Goal: Task Accomplishment & Management: Use online tool/utility

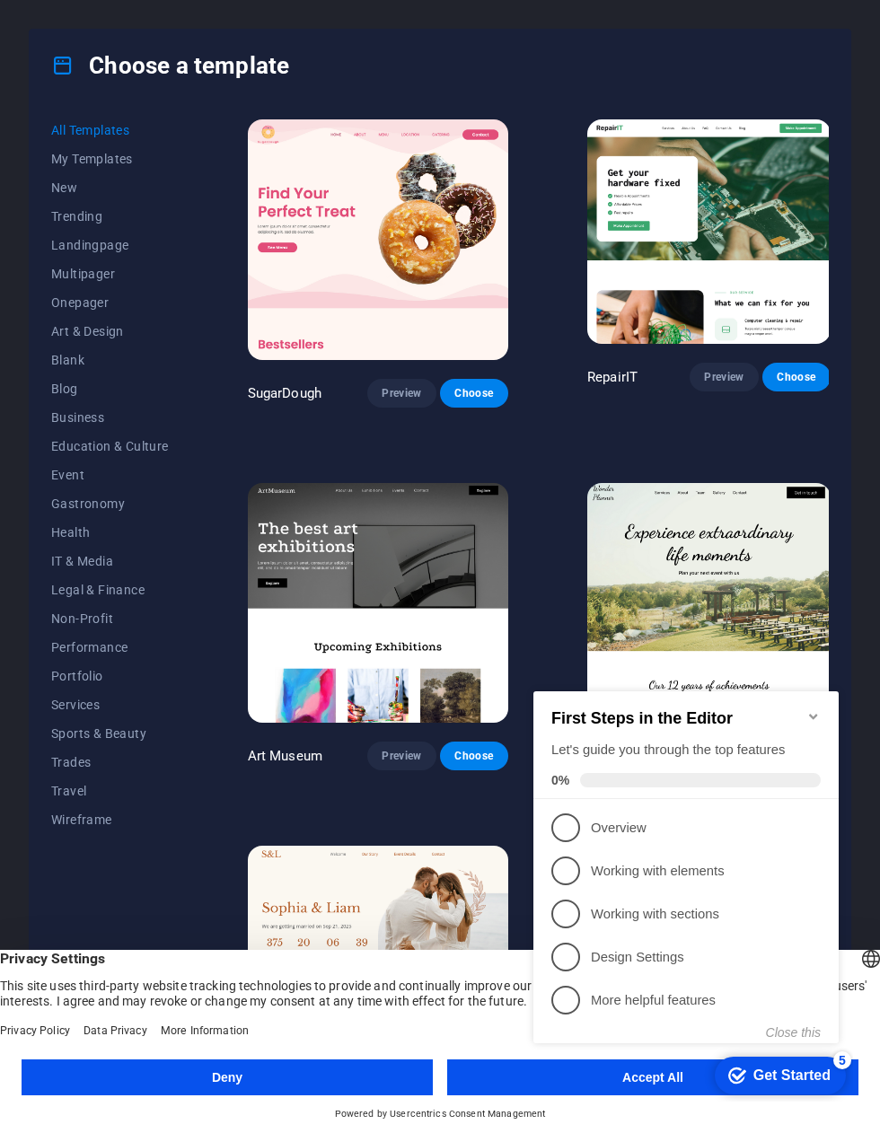
click at [771, 1070] on div "Get Started" at bounding box center [791, 1076] width 77 height 16
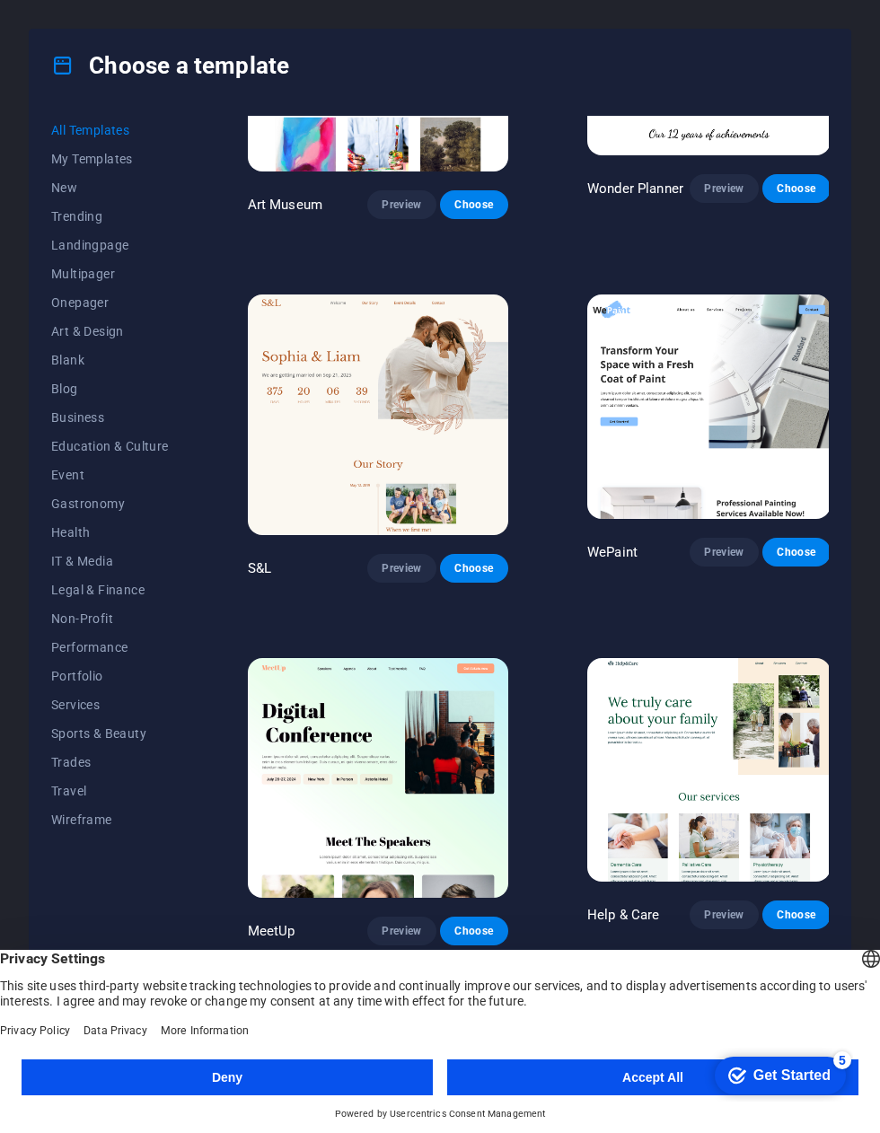
scroll to position [552, 0]
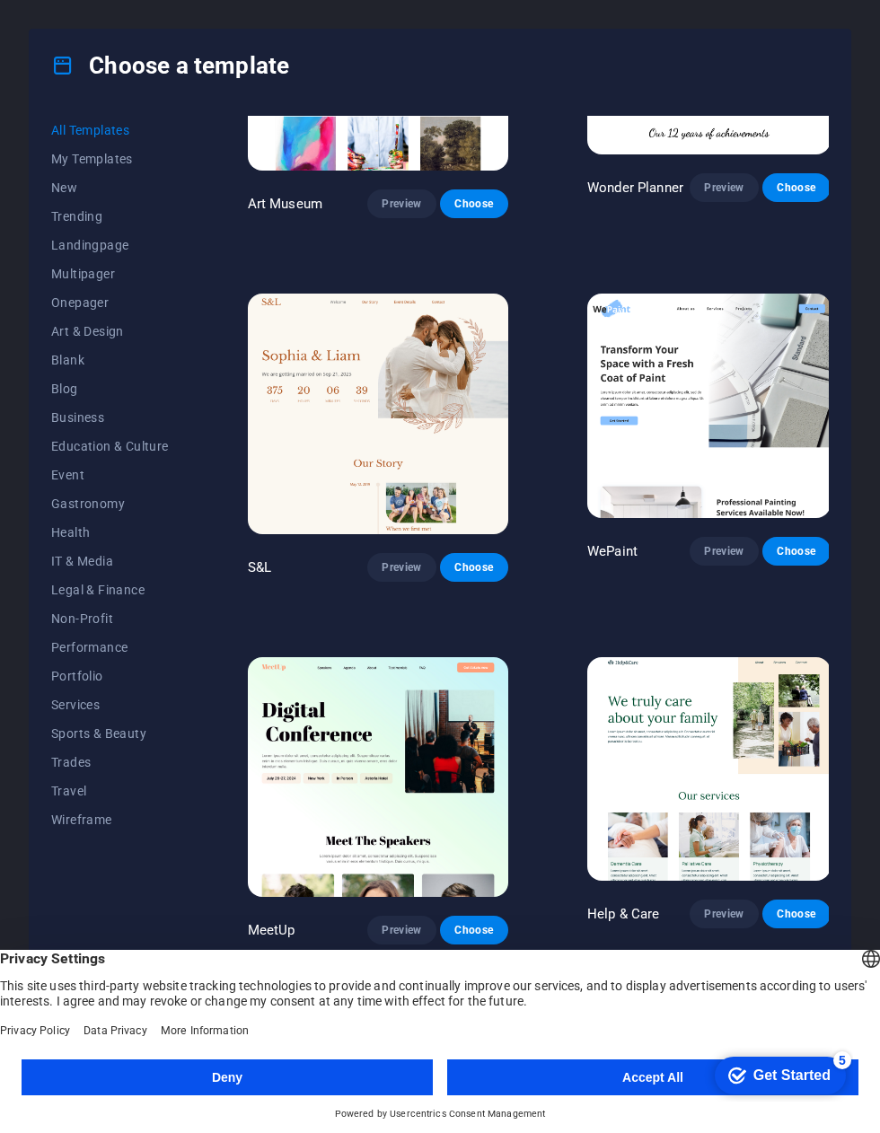
click at [643, 1063] on button "Accept All" at bounding box center [652, 1078] width 411 height 36
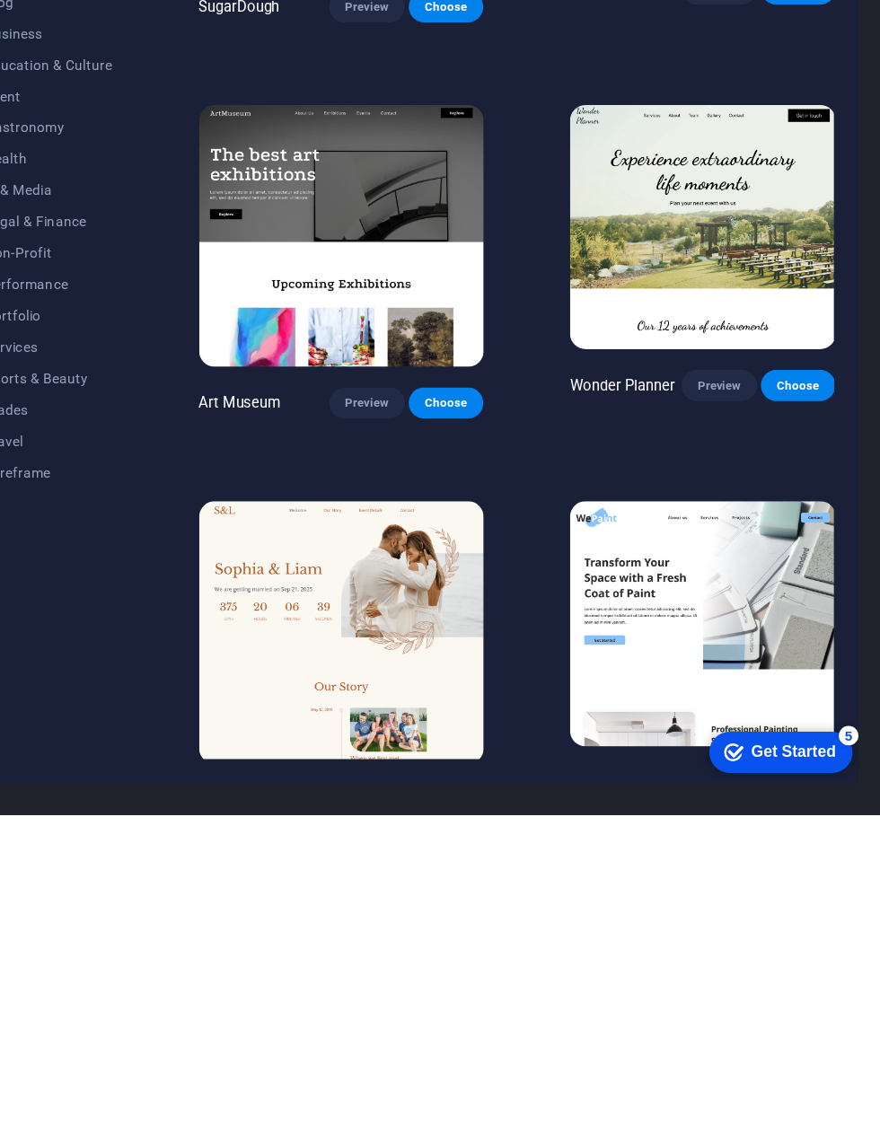
scroll to position [0, 0]
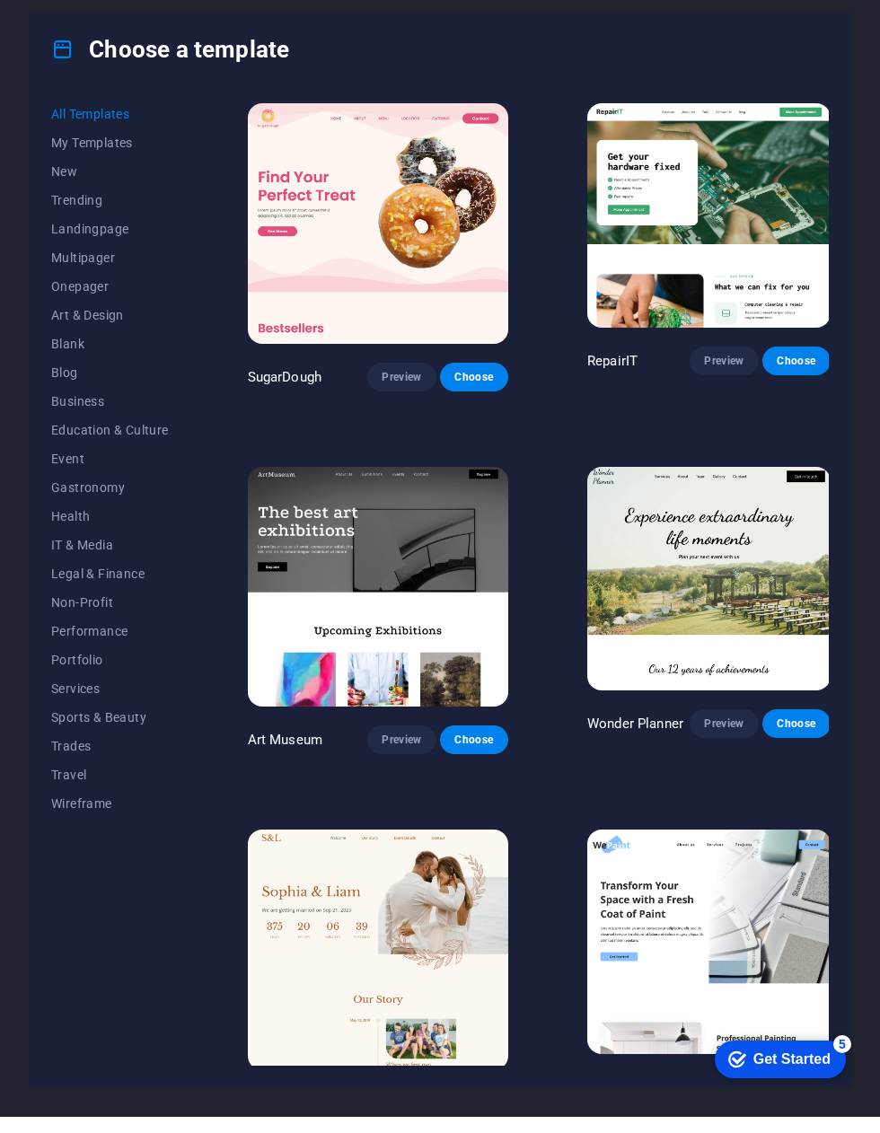
click at [80, 410] on span "Business" at bounding box center [110, 417] width 118 height 14
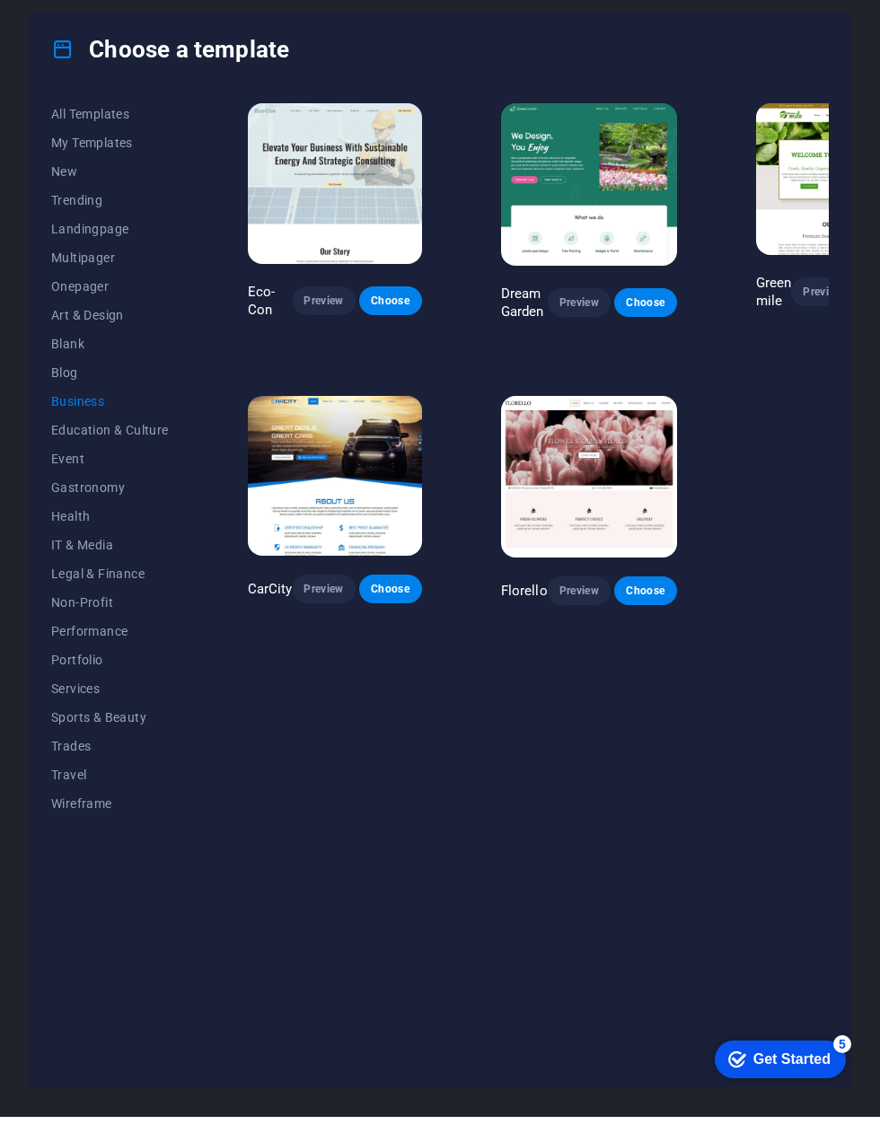
click at [66, 181] on span "New" at bounding box center [110, 188] width 118 height 14
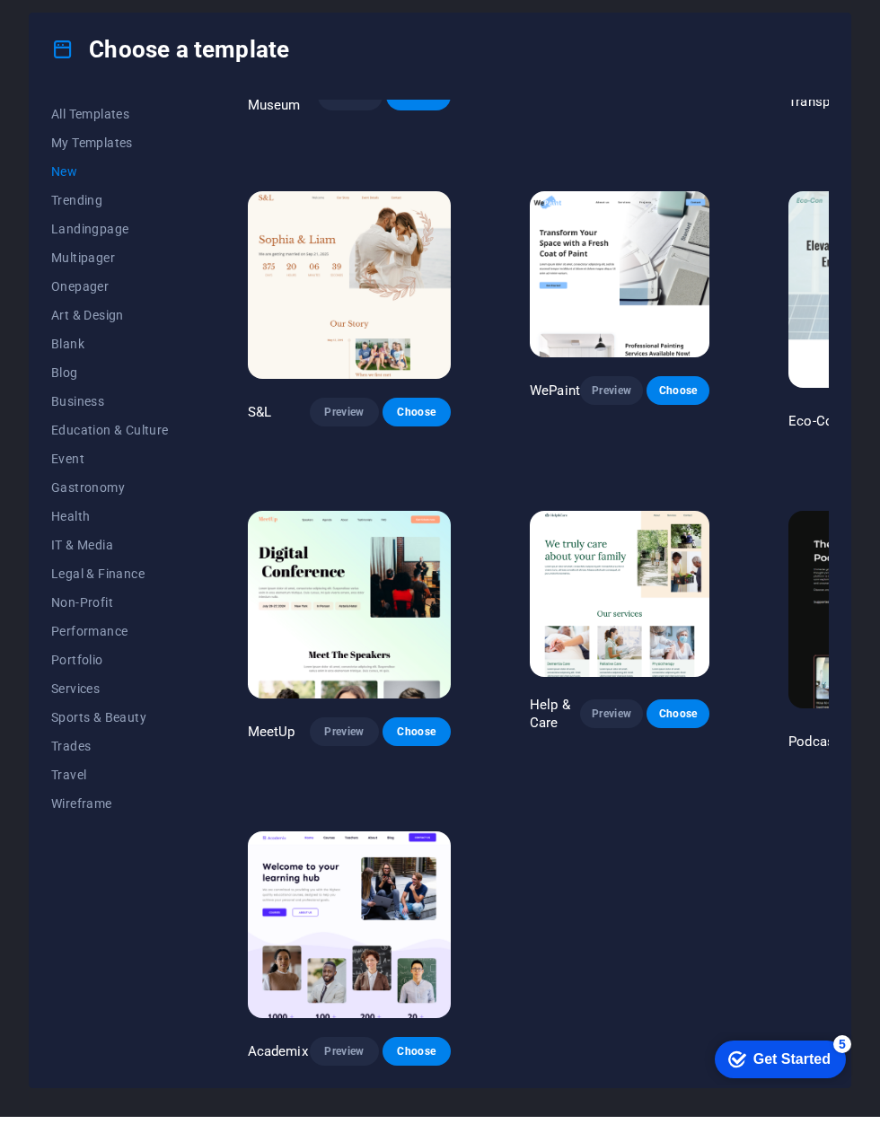
scroll to position [556, 0]
click at [112, 640] on span "Performance" at bounding box center [110, 647] width 118 height 14
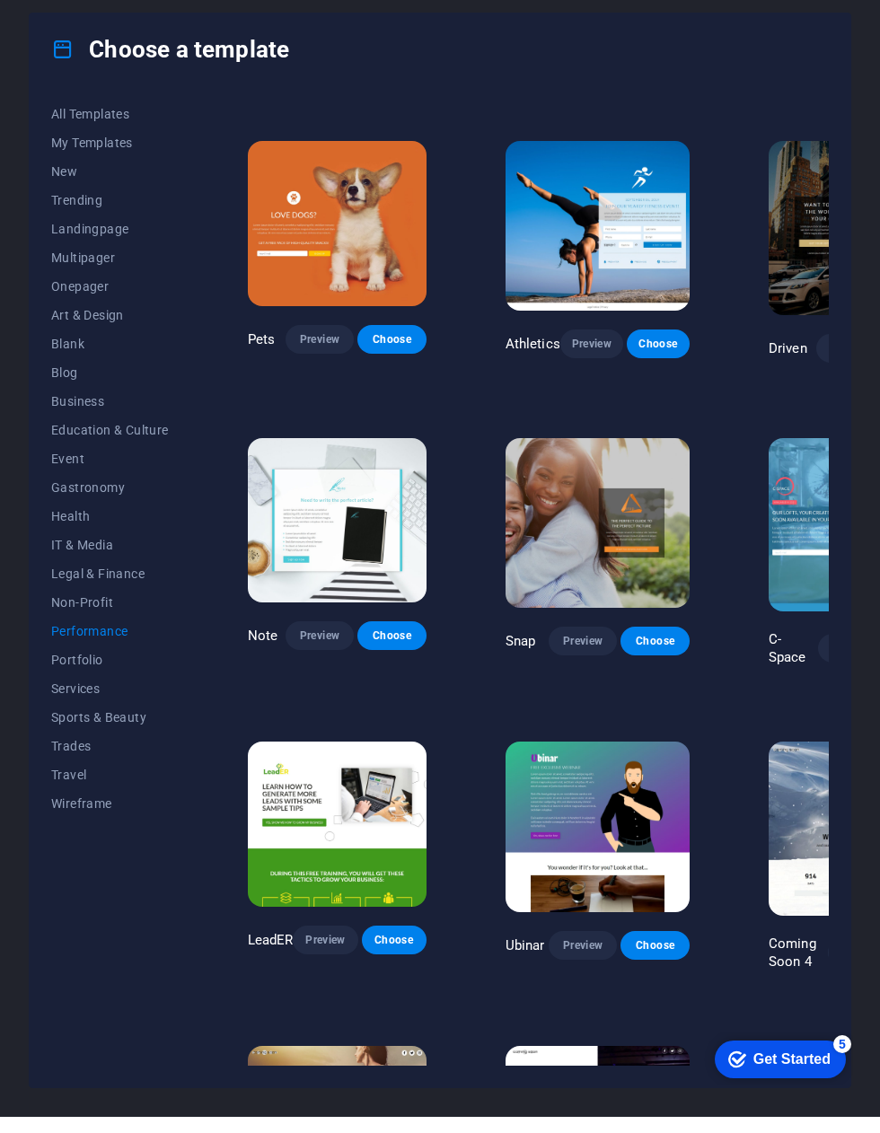
click at [84, 669] on span "Portfolio" at bounding box center [110, 676] width 118 height 14
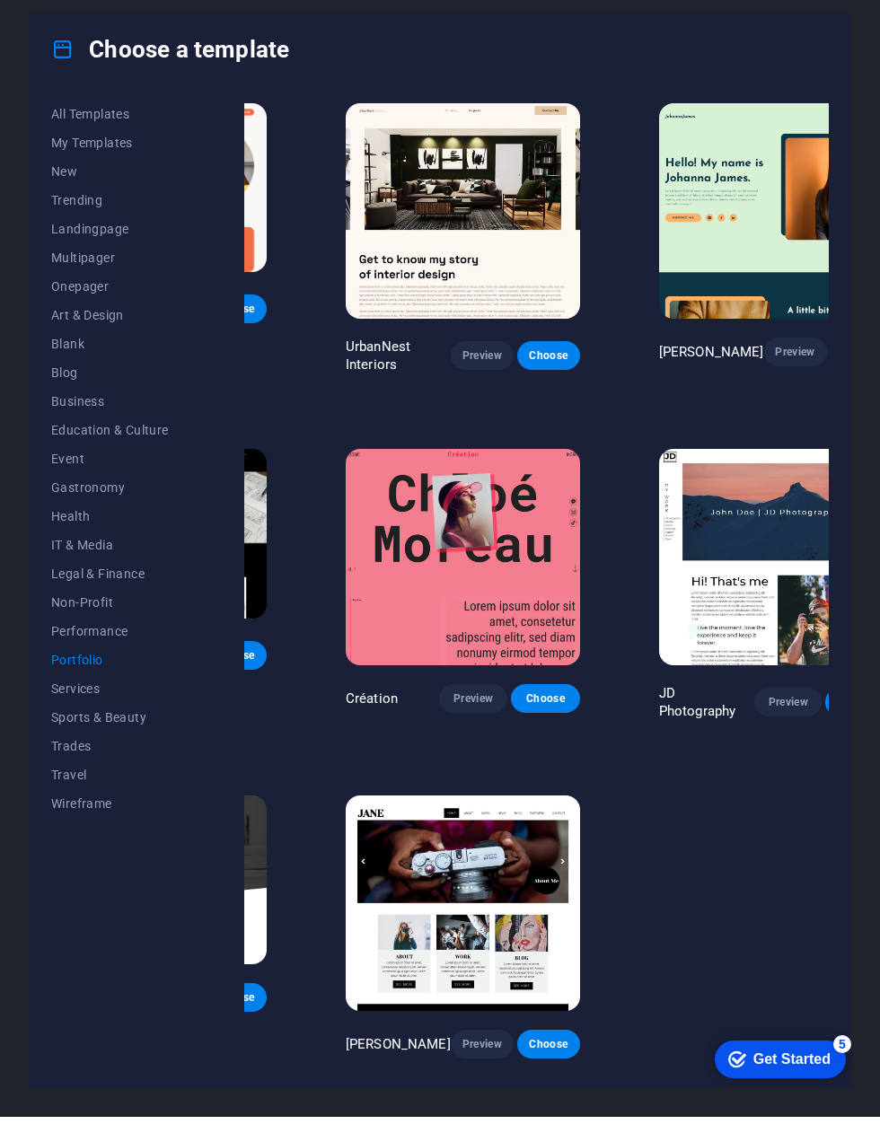
scroll to position [0, 163]
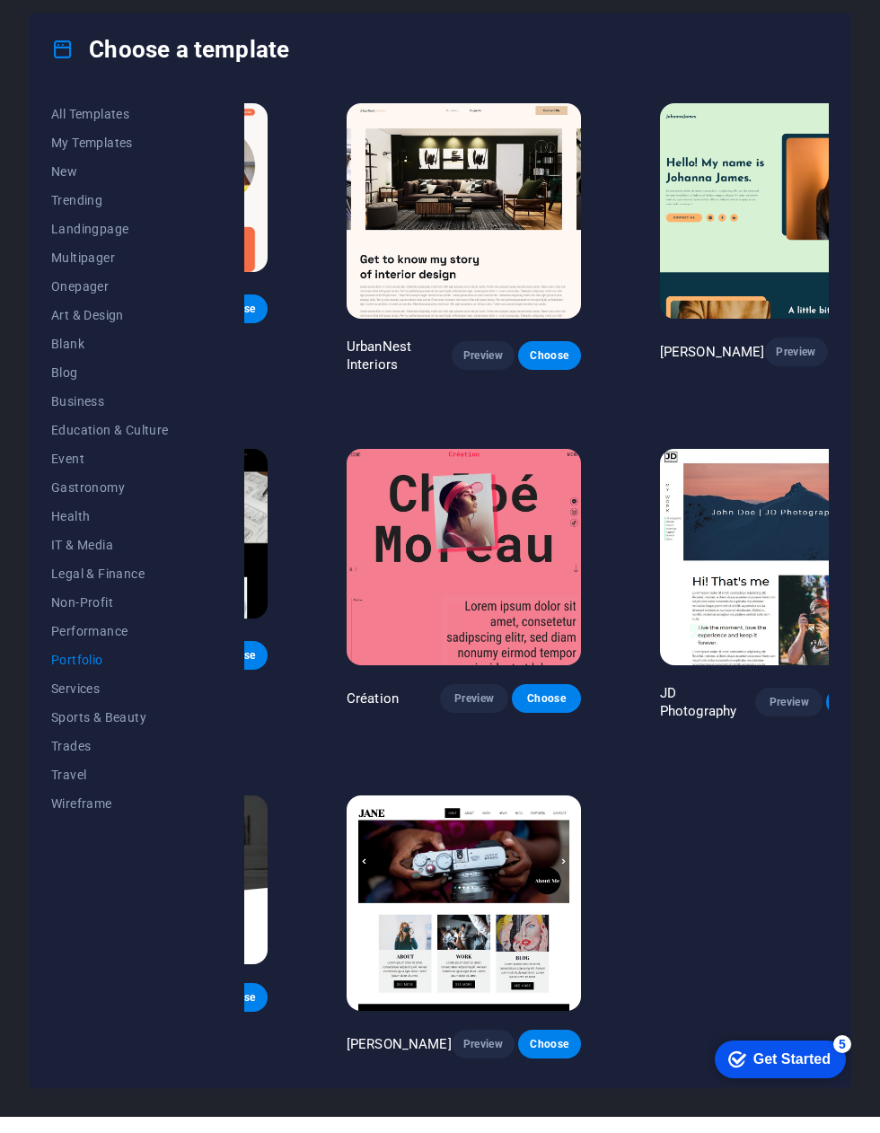
click at [89, 813] on span "Wireframe" at bounding box center [110, 820] width 118 height 14
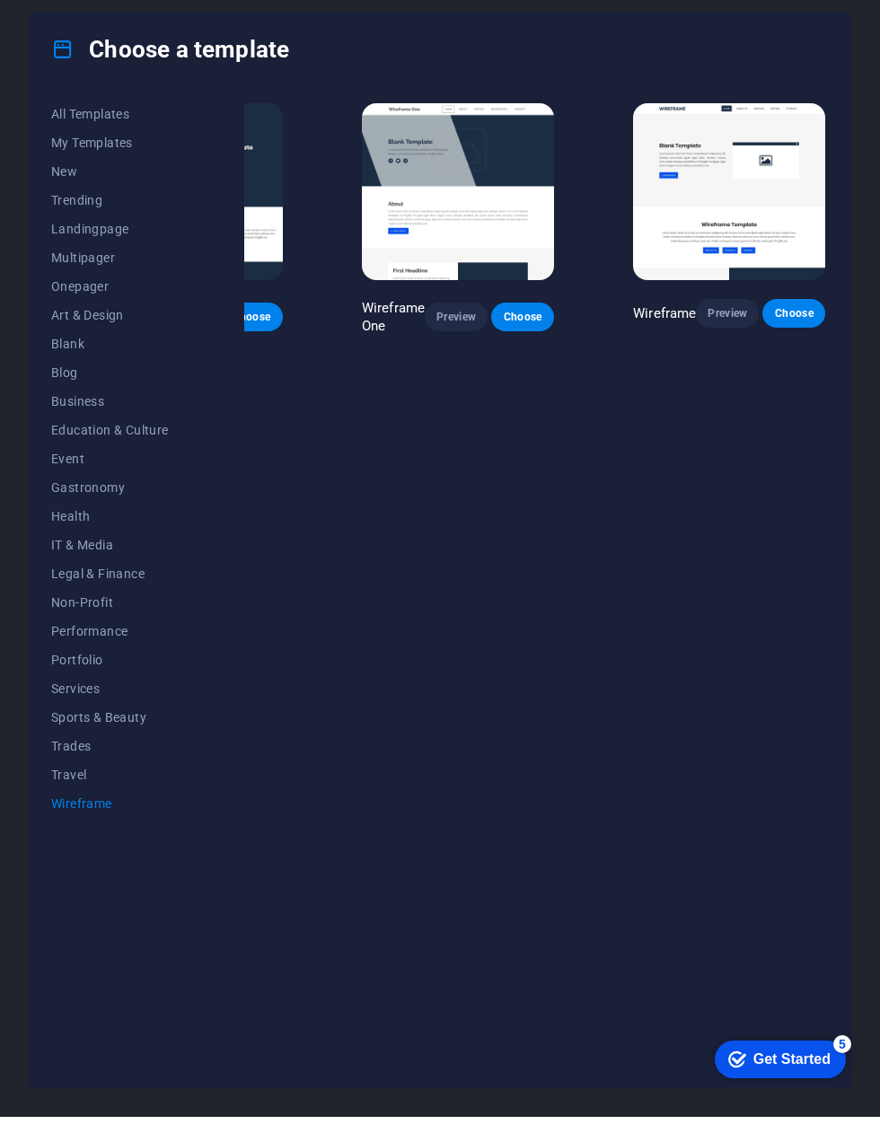
click at [107, 727] on span "Sports & Beauty" at bounding box center [110, 734] width 118 height 14
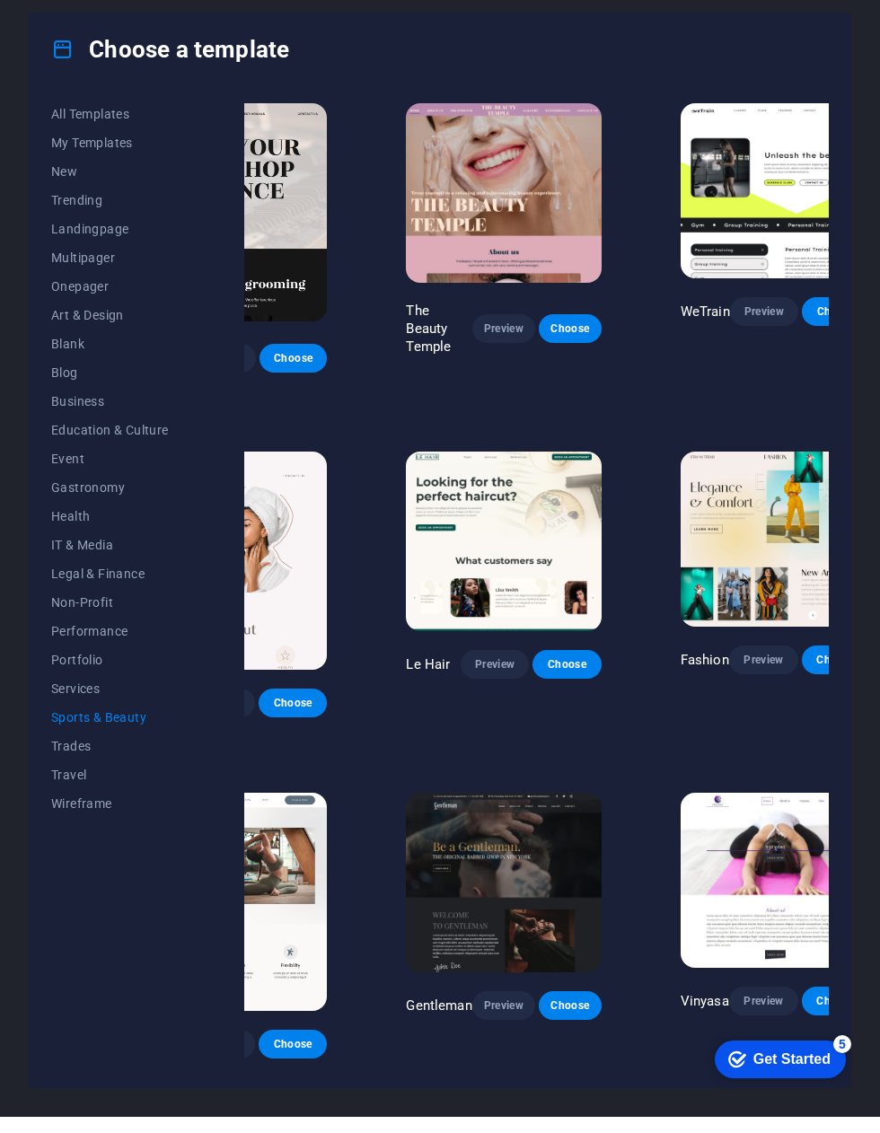
click at [106, 238] on span "Landingpage" at bounding box center [110, 245] width 118 height 14
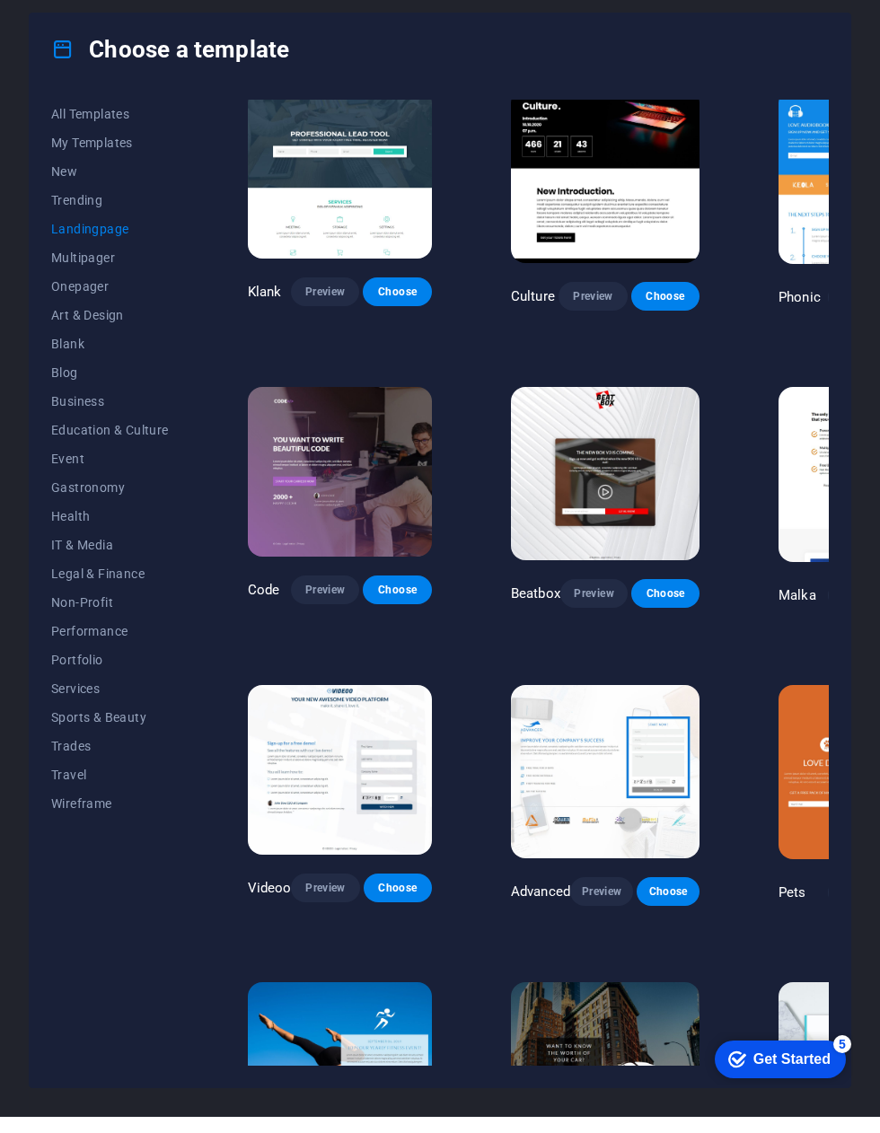
scroll to position [16, 0]
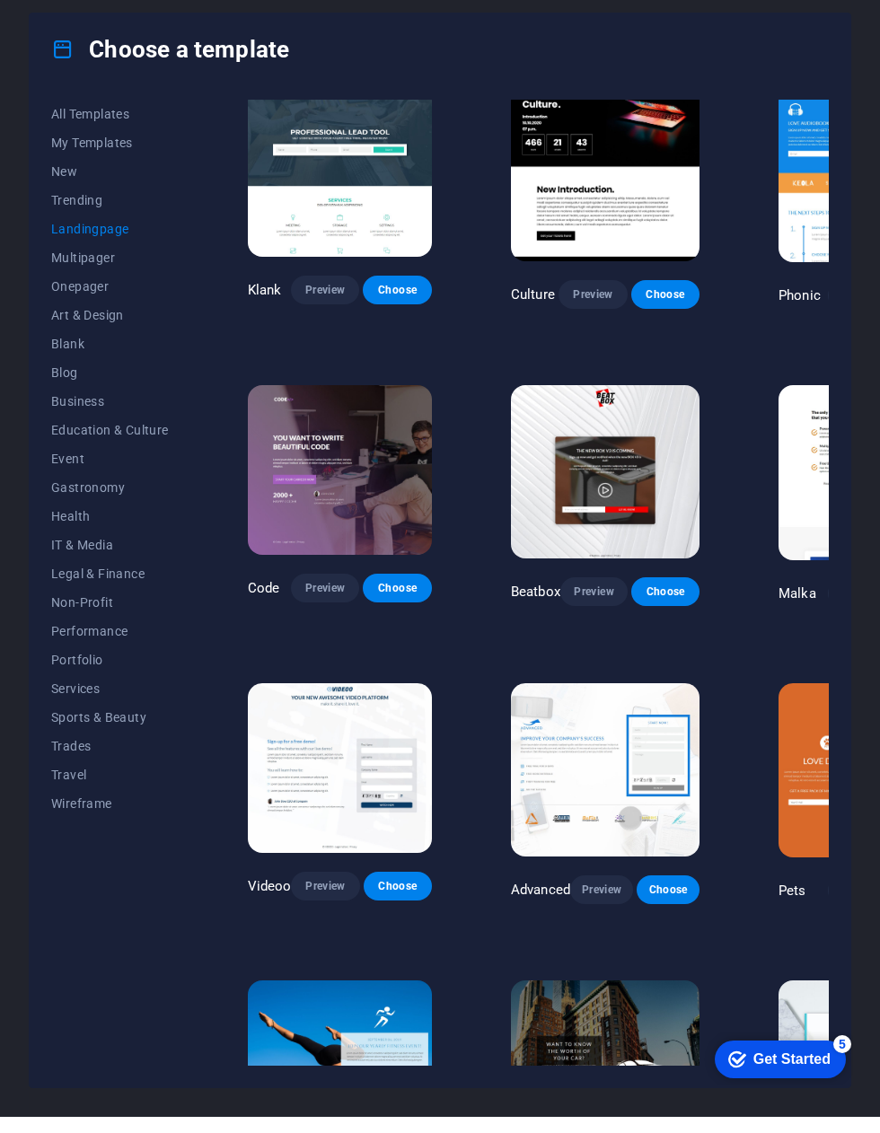
click at [69, 382] on span "Blog" at bounding box center [110, 389] width 118 height 14
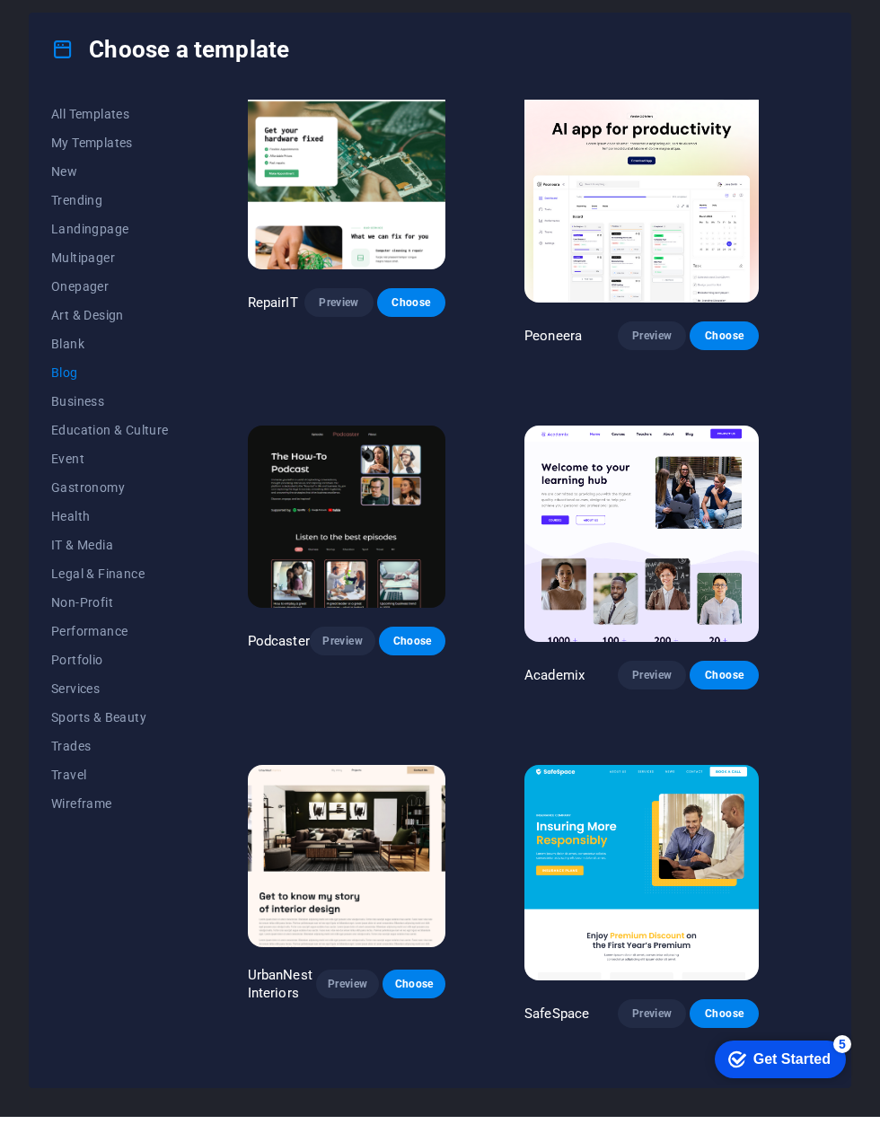
click at [87, 410] on button "Business" at bounding box center [110, 417] width 118 height 29
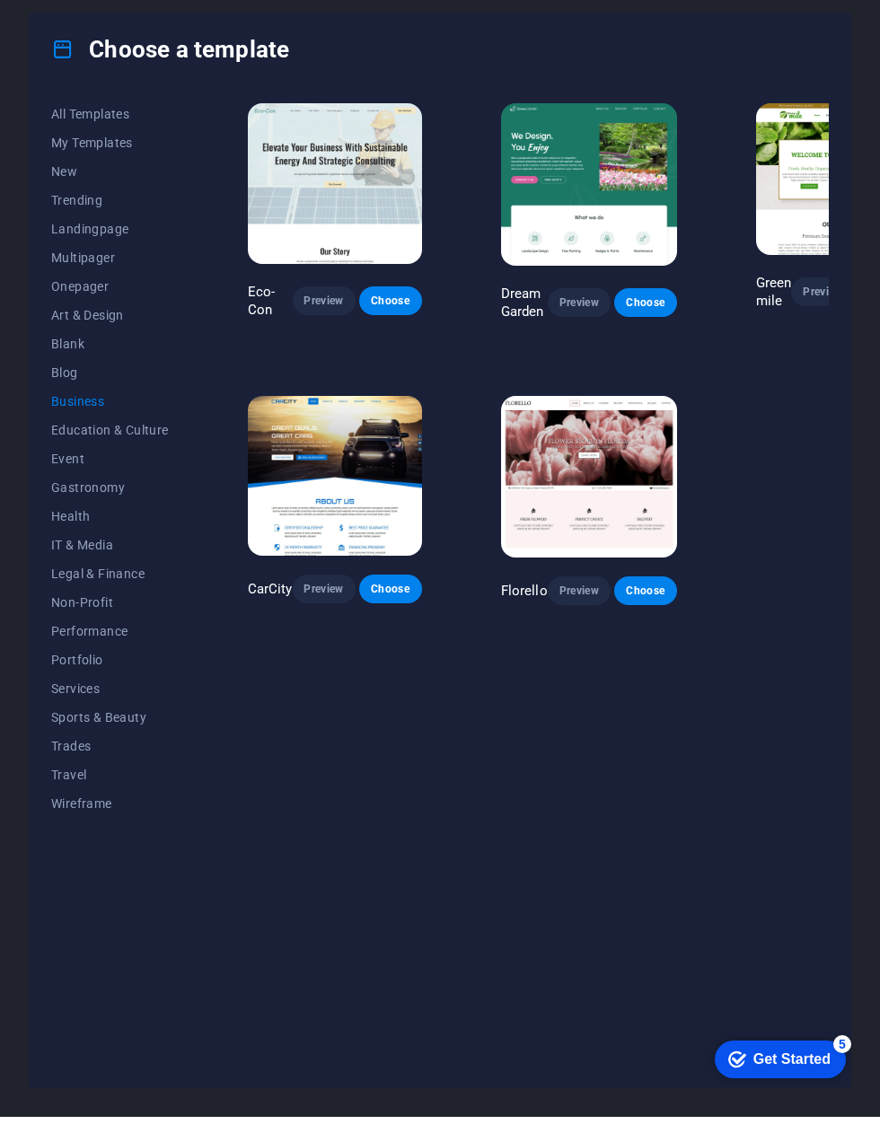
scroll to position [0, 0]
click at [569, 600] on span "Preview" at bounding box center [579, 607] width 34 height 14
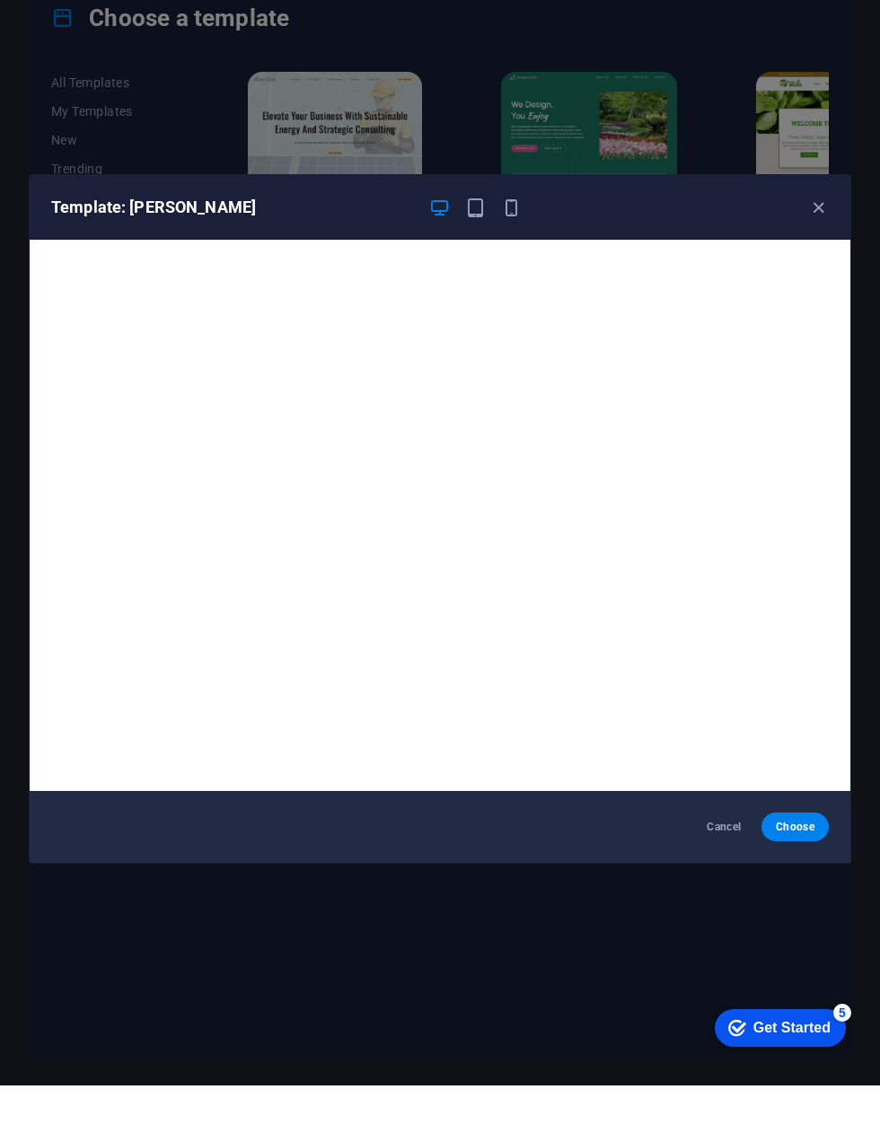
click at [815, 245] on icon "button" at bounding box center [818, 255] width 21 height 21
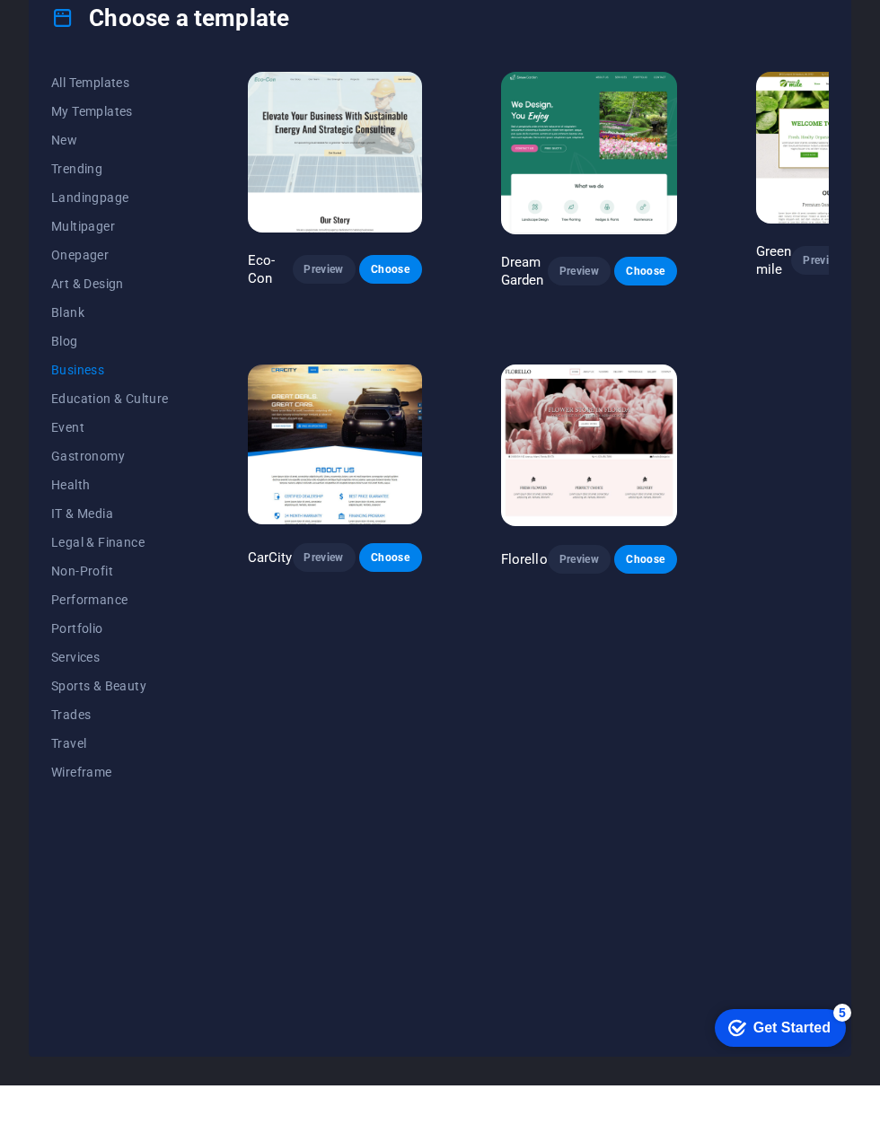
click at [363, 437] on img at bounding box center [335, 492] width 174 height 161
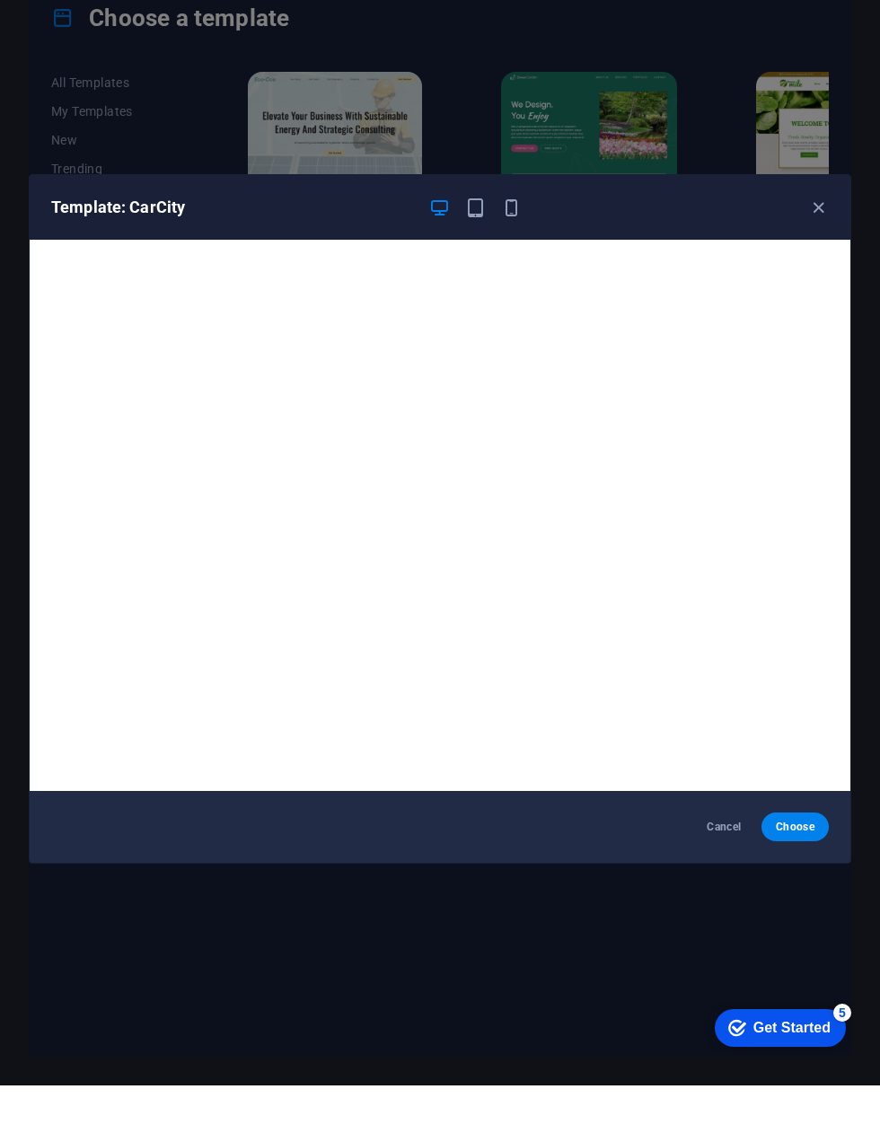
click at [819, 245] on icon "button" at bounding box center [818, 255] width 21 height 21
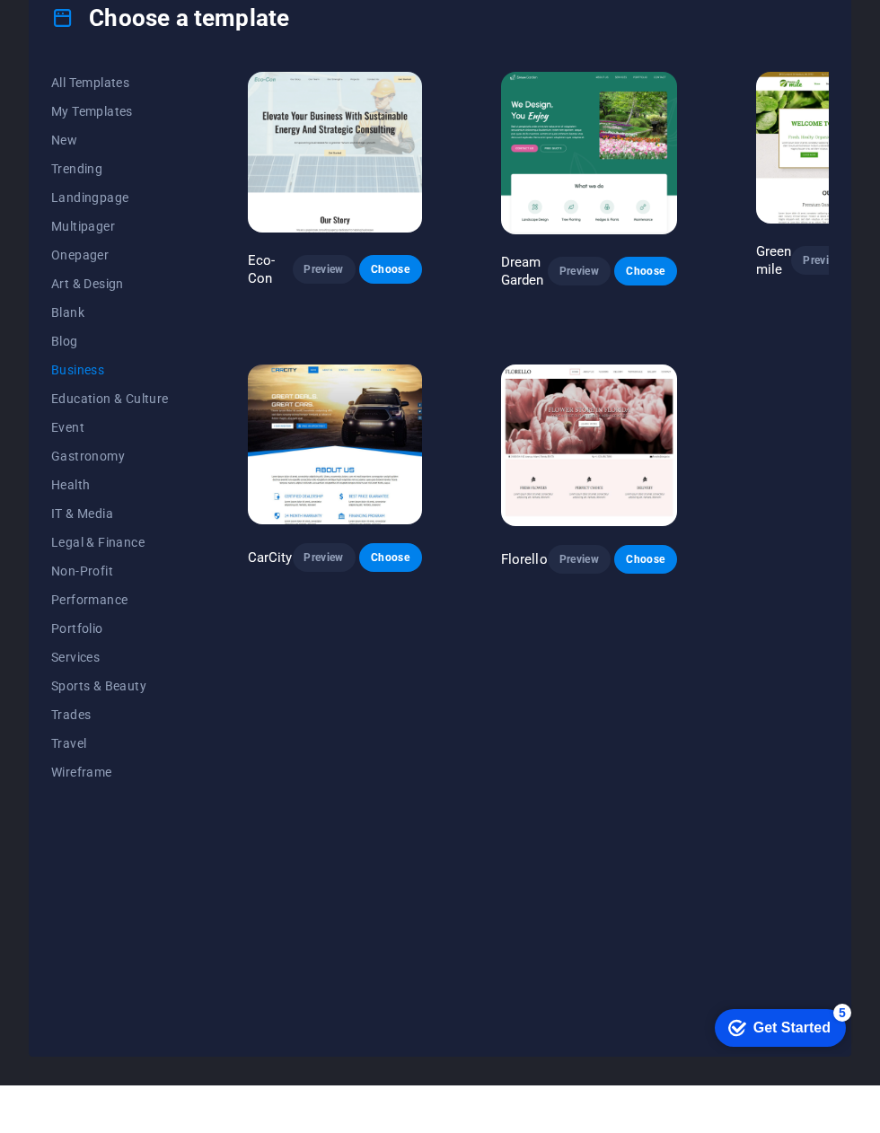
click at [86, 295] on span "Onepager" at bounding box center [110, 302] width 118 height 14
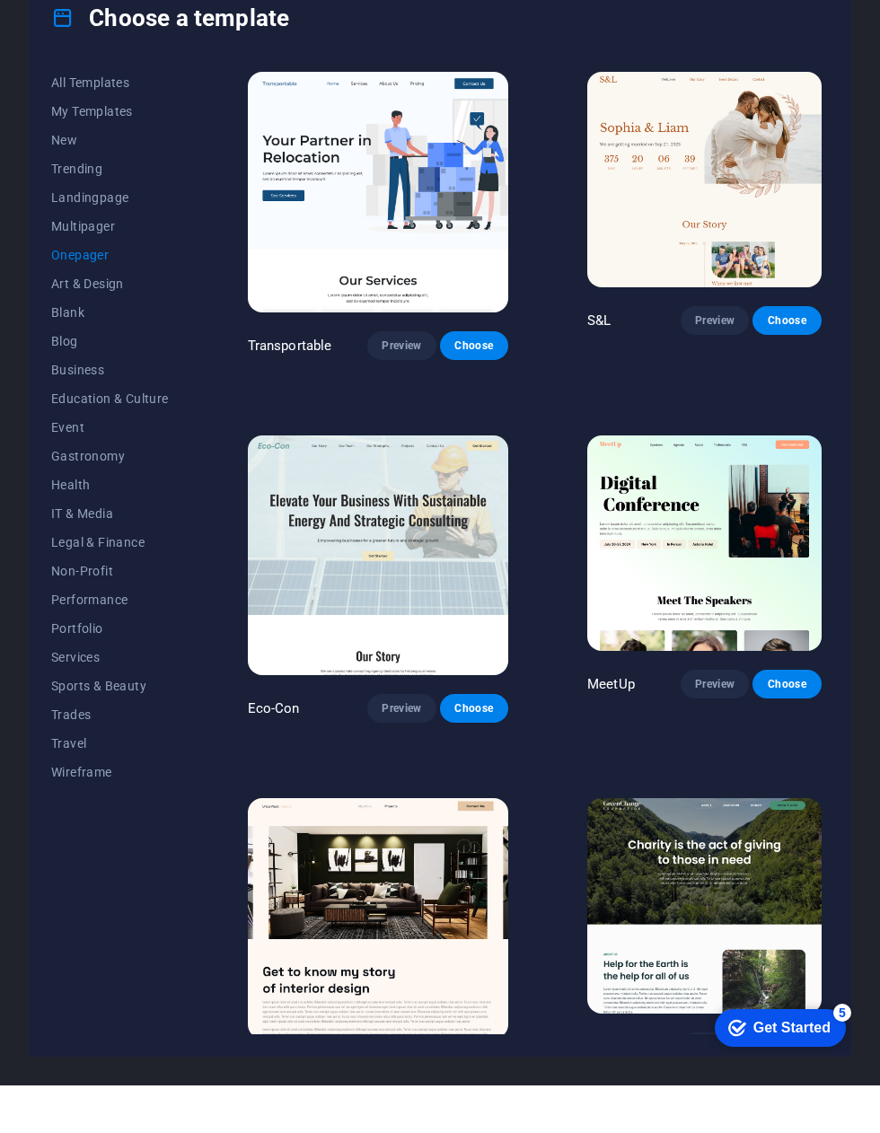
click at [382, 386] on span "Preview" at bounding box center [402, 393] width 40 height 14
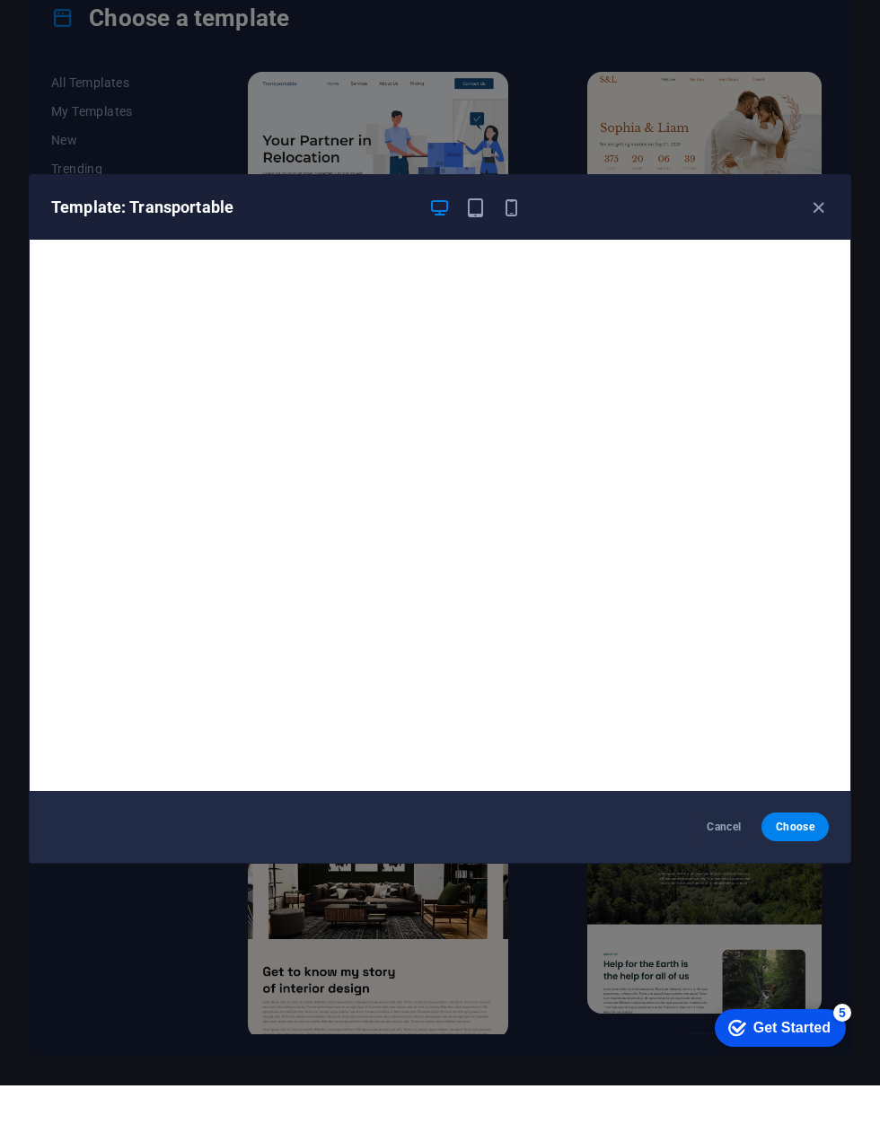
click at [820, 245] on icon "button" at bounding box center [818, 255] width 21 height 21
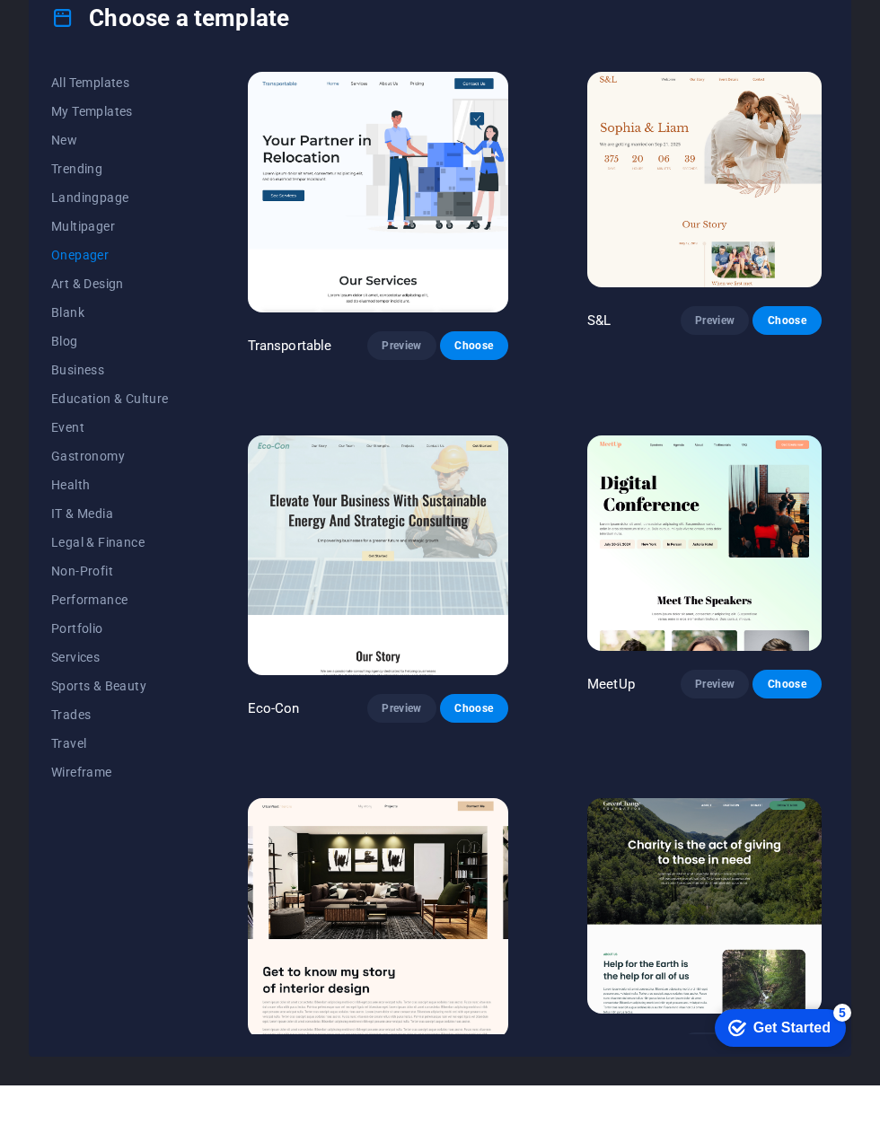
click at [705, 483] on img at bounding box center [704, 591] width 234 height 216
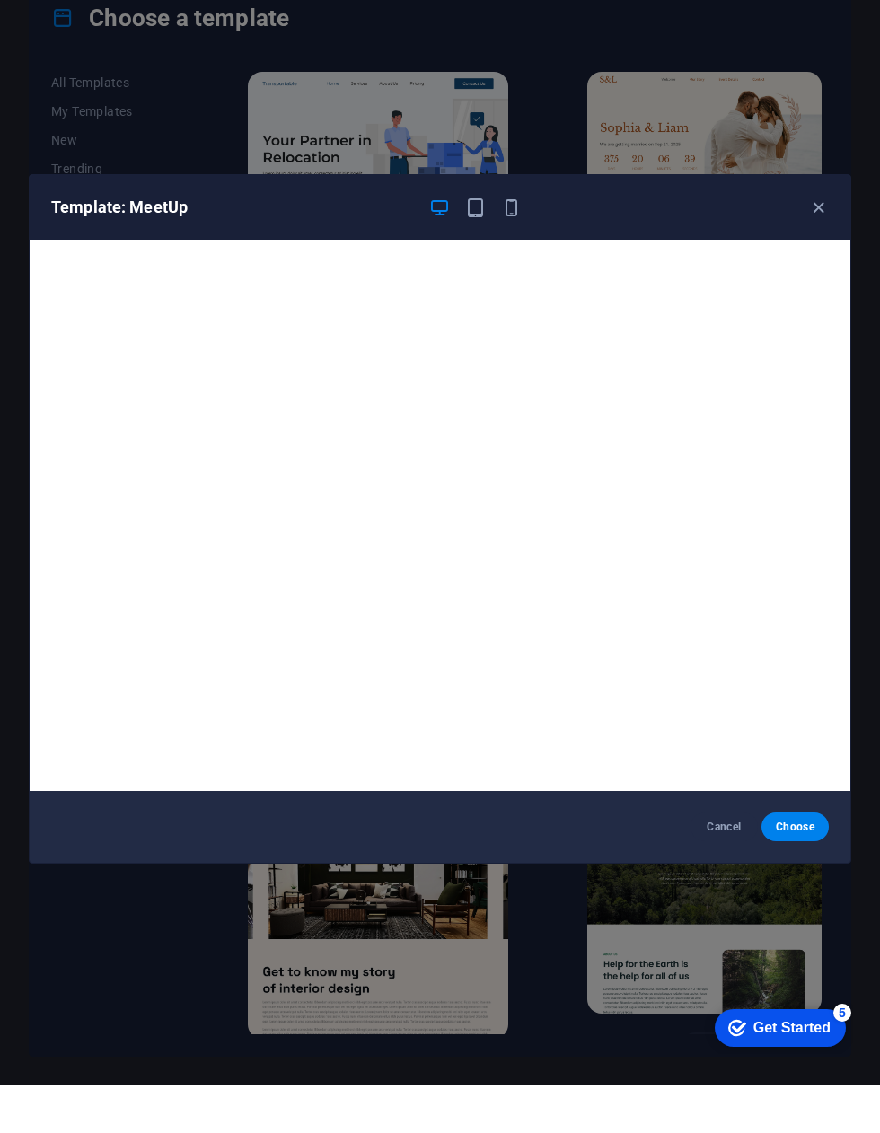
click at [821, 223] on div "Template: MeetUp" at bounding box center [440, 255] width 821 height 65
click at [819, 245] on icon "button" at bounding box center [818, 255] width 21 height 21
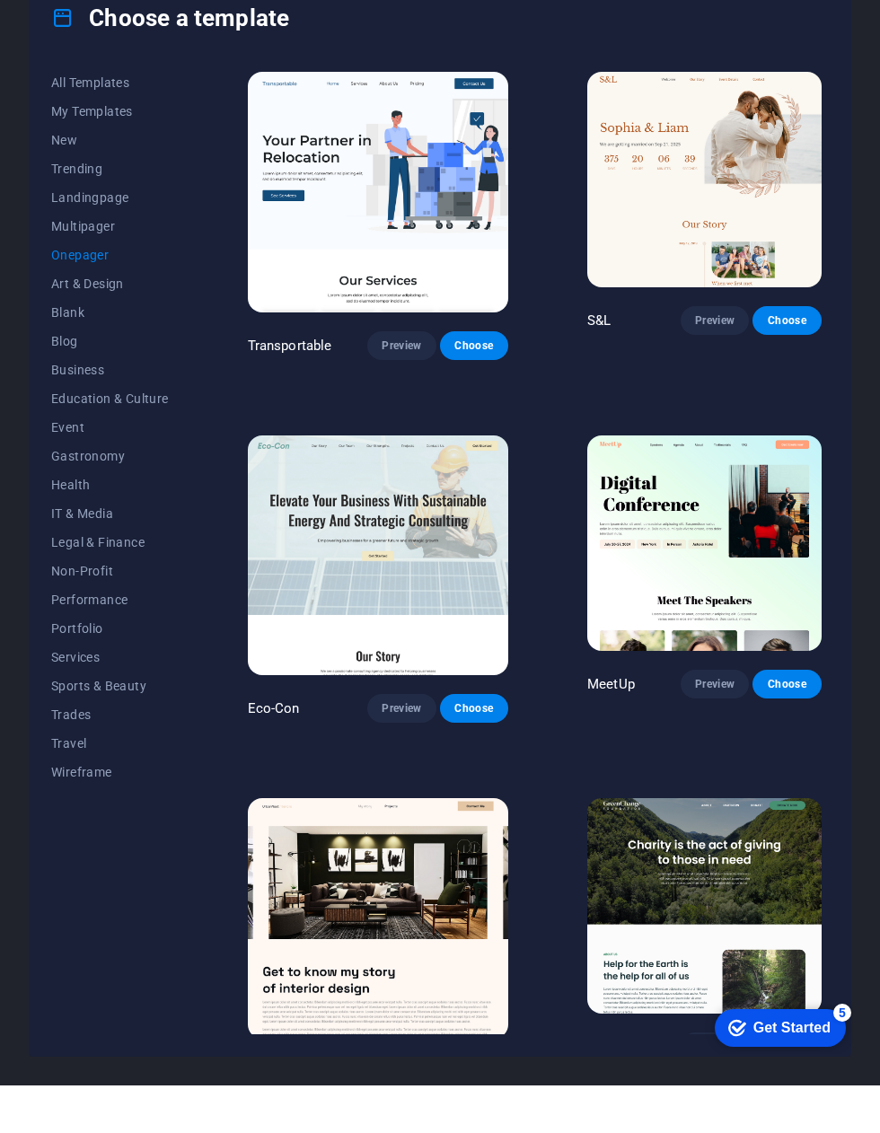
click at [87, 669] on span "Portfolio" at bounding box center [110, 676] width 118 height 14
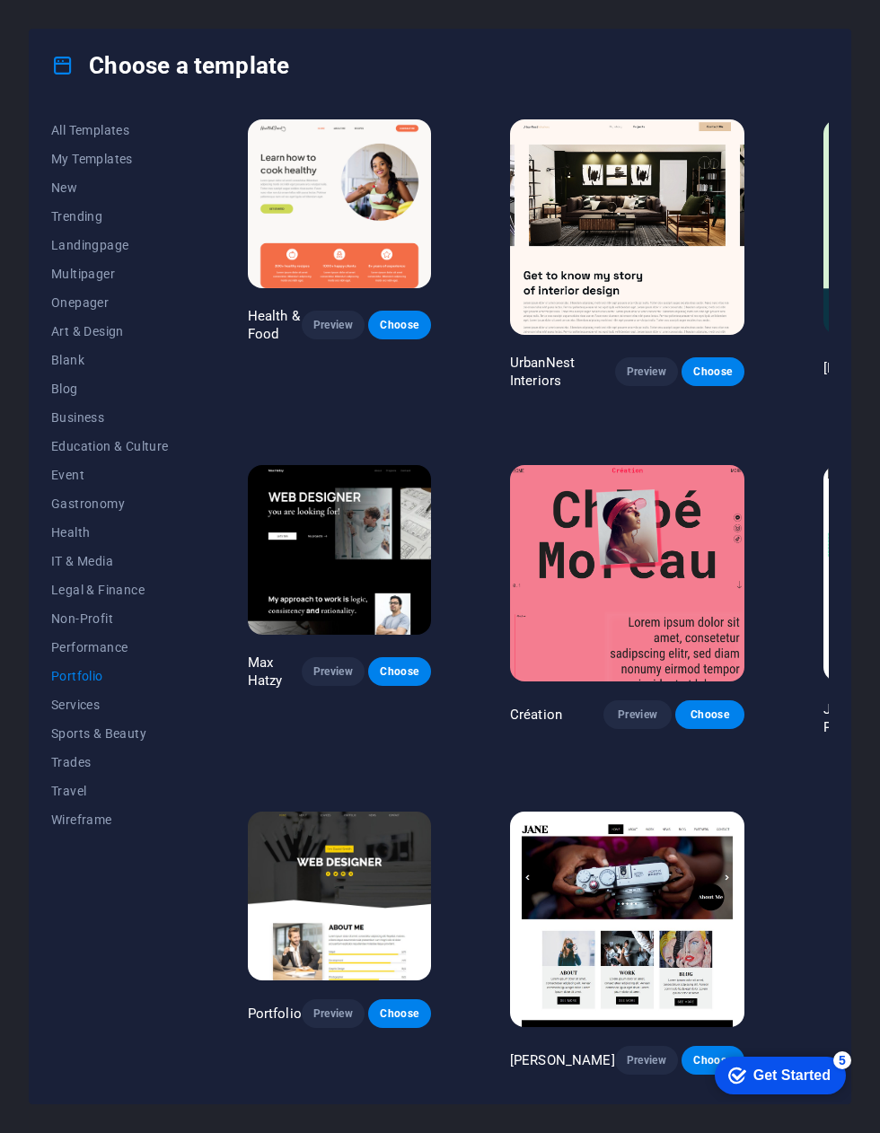
click at [108, 123] on span "All Templates" at bounding box center [110, 130] width 118 height 14
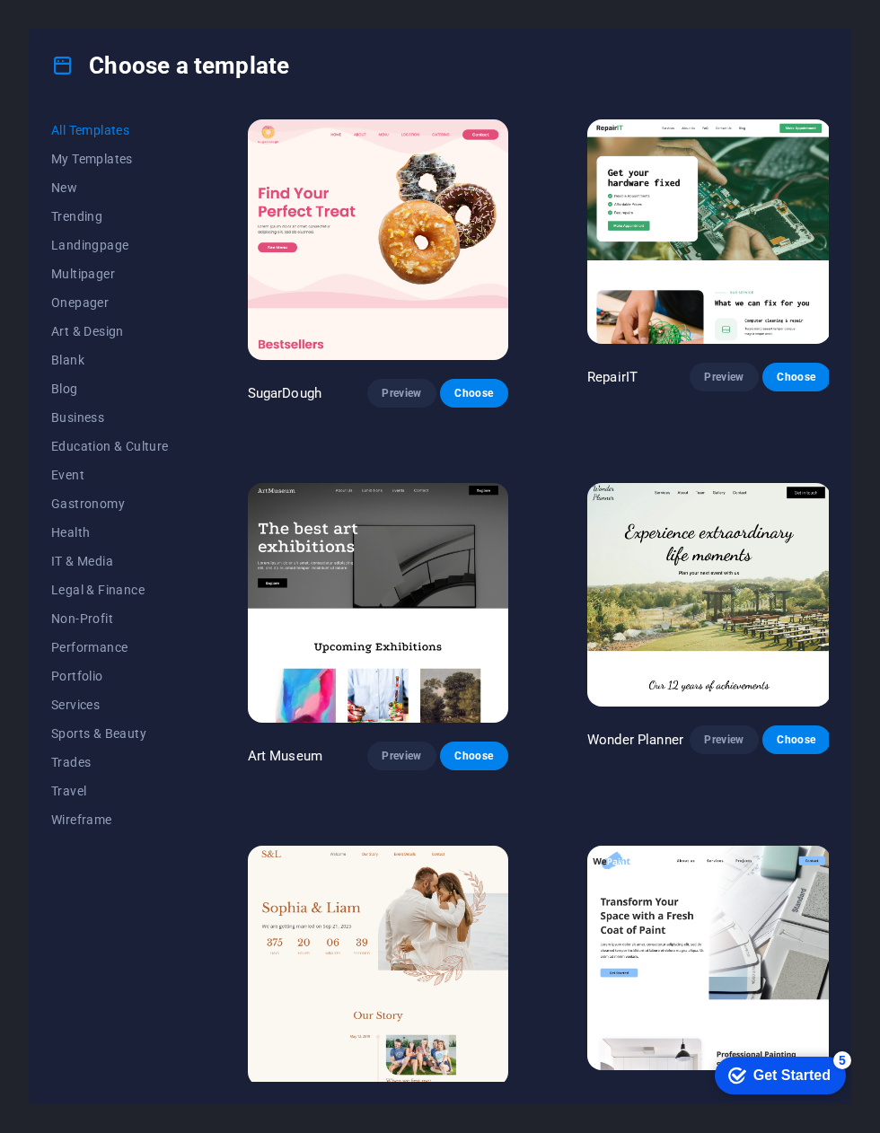
click at [384, 230] on img at bounding box center [378, 239] width 260 height 241
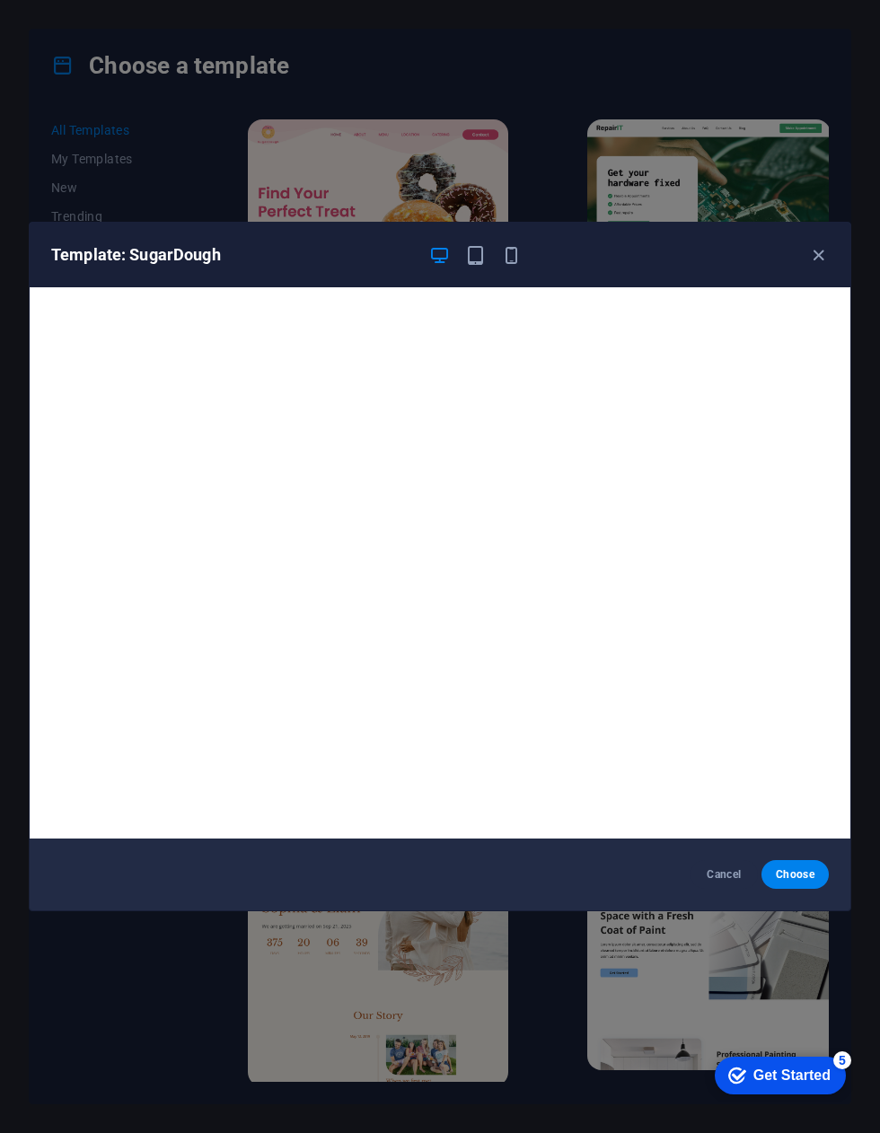
click at [819, 249] on icon "button" at bounding box center [818, 255] width 21 height 21
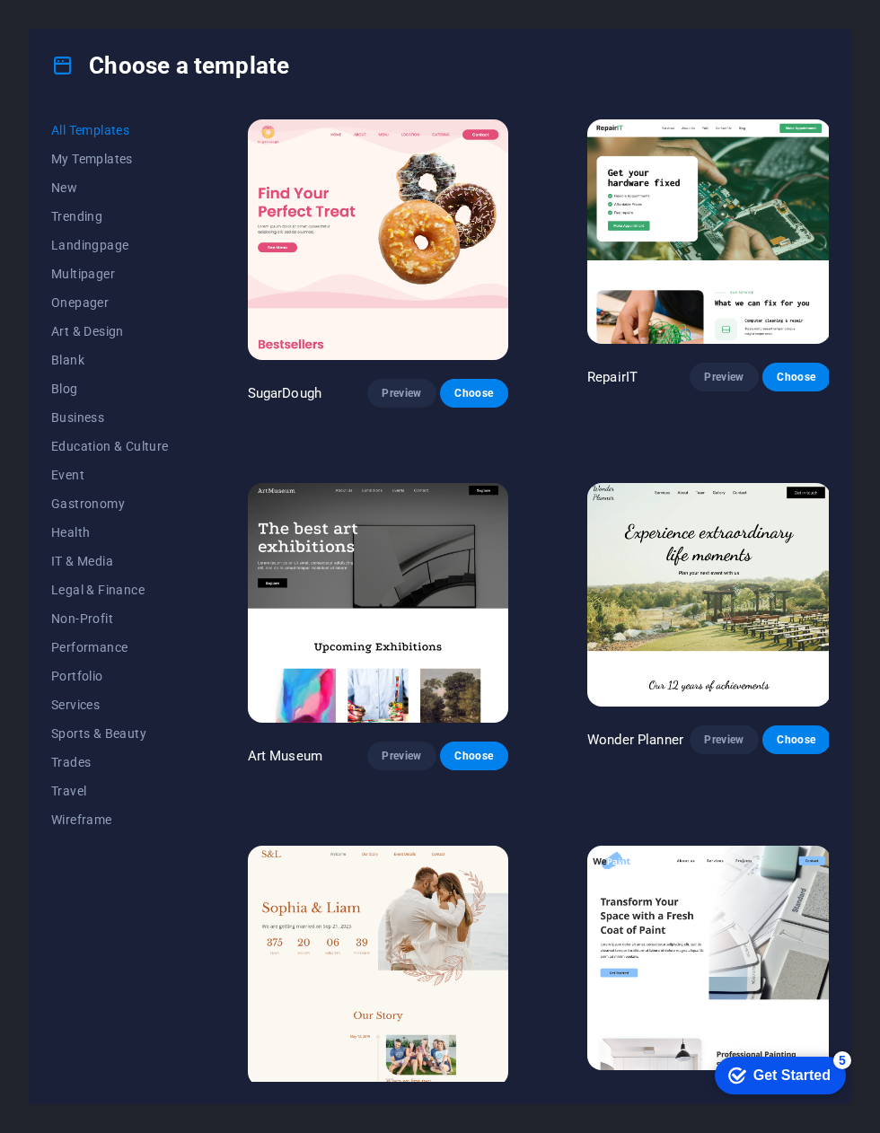
click at [367, 379] on button "Preview" at bounding box center [401, 393] width 68 height 29
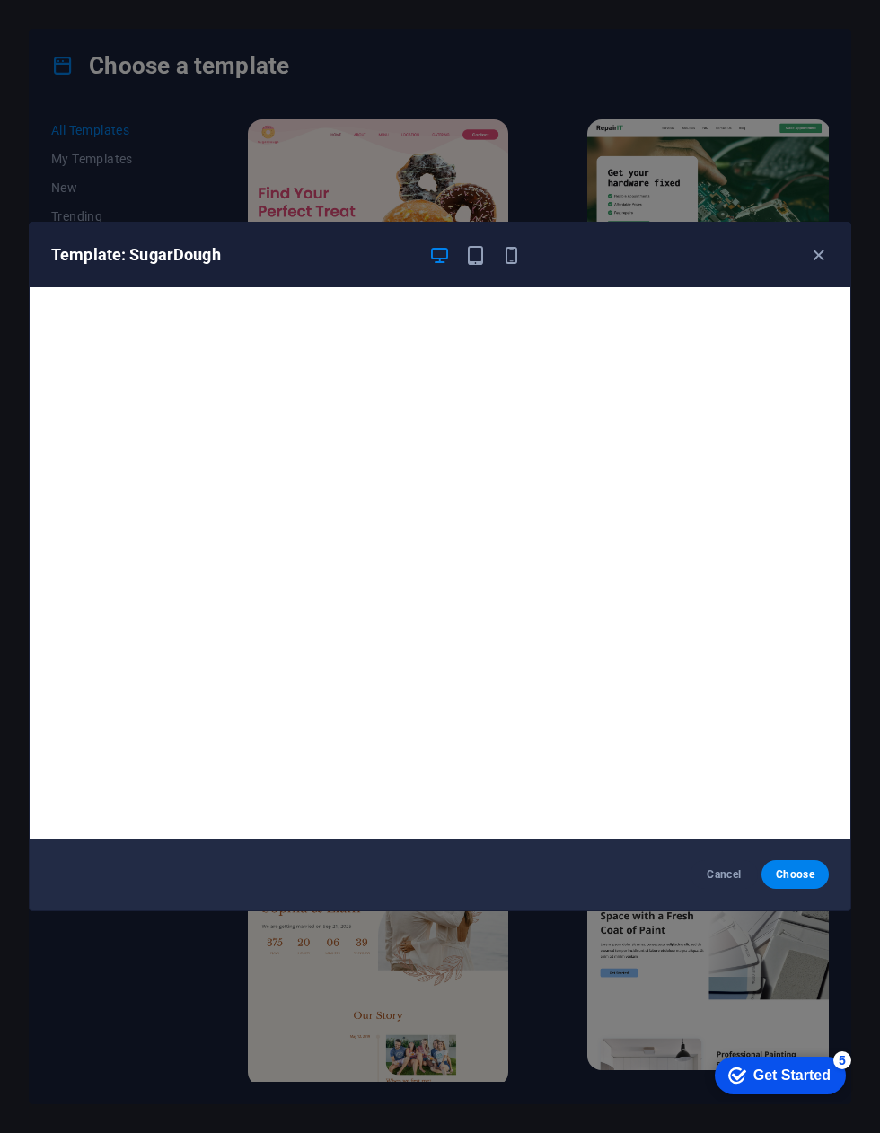
click at [808, 255] on icon "button" at bounding box center [818, 255] width 21 height 21
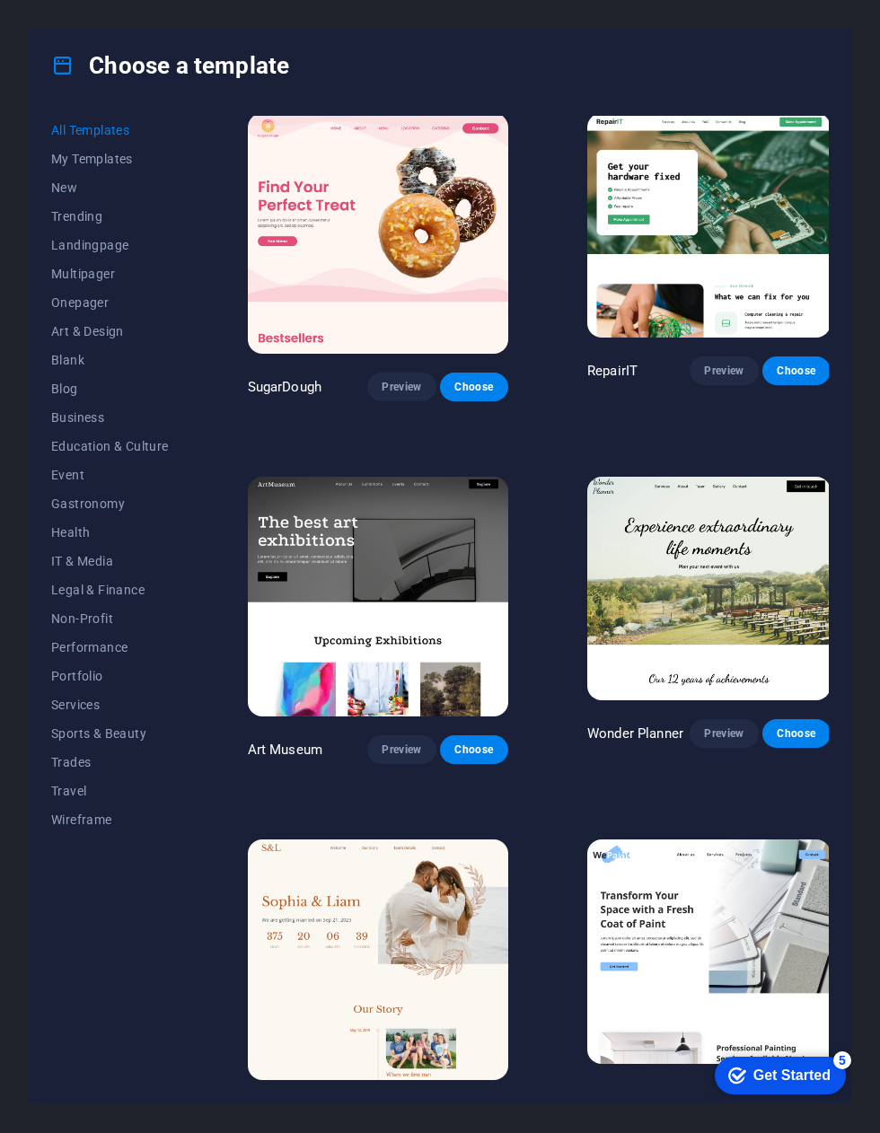
scroll to position [8, 0]
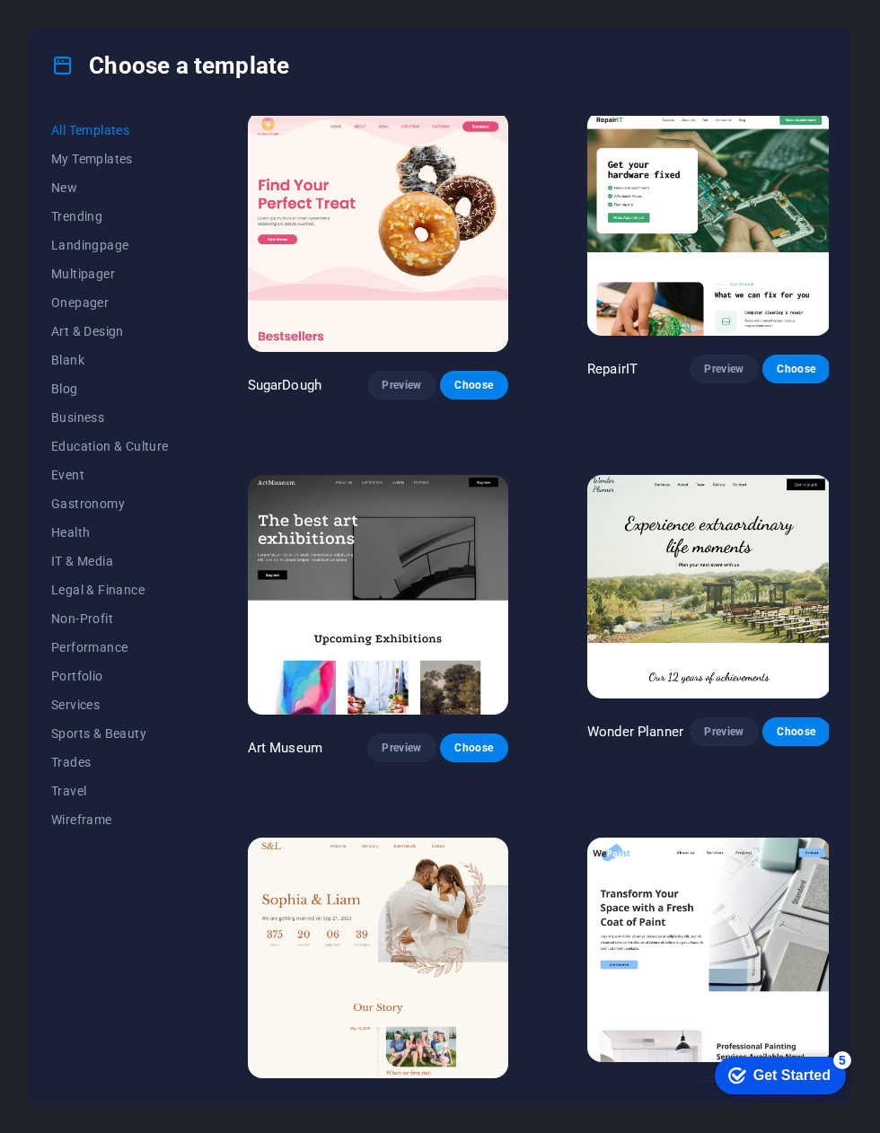
click at [665, 205] on img at bounding box center [708, 223] width 243 height 225
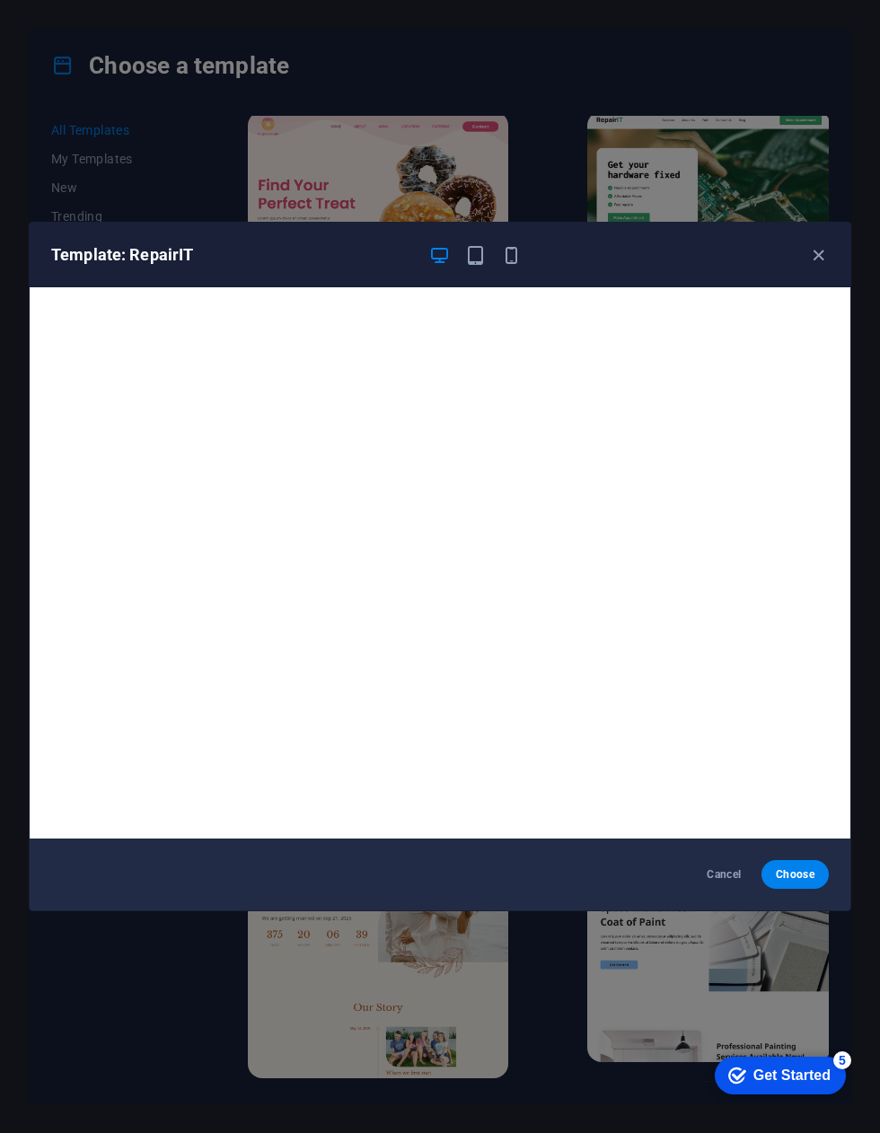
click at [810, 265] on icon "button" at bounding box center [818, 255] width 21 height 21
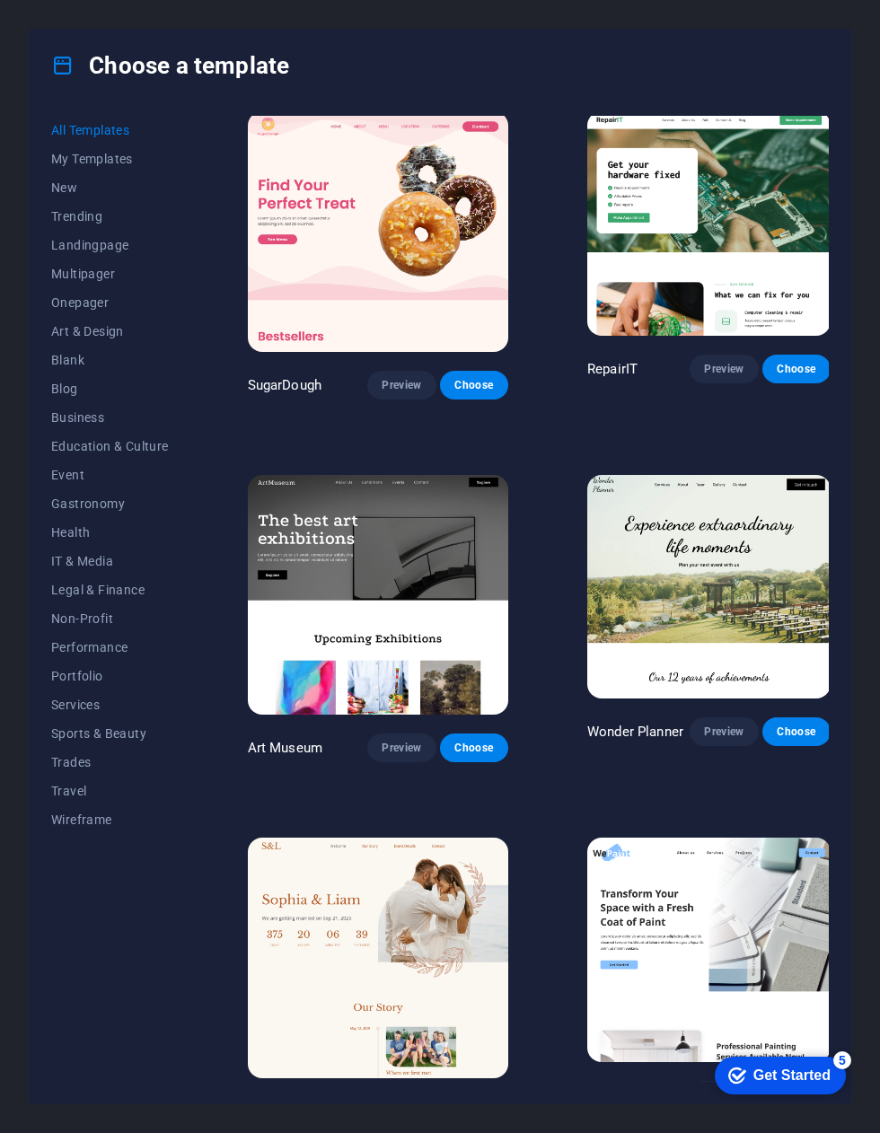
click at [587, 857] on img at bounding box center [708, 950] width 243 height 225
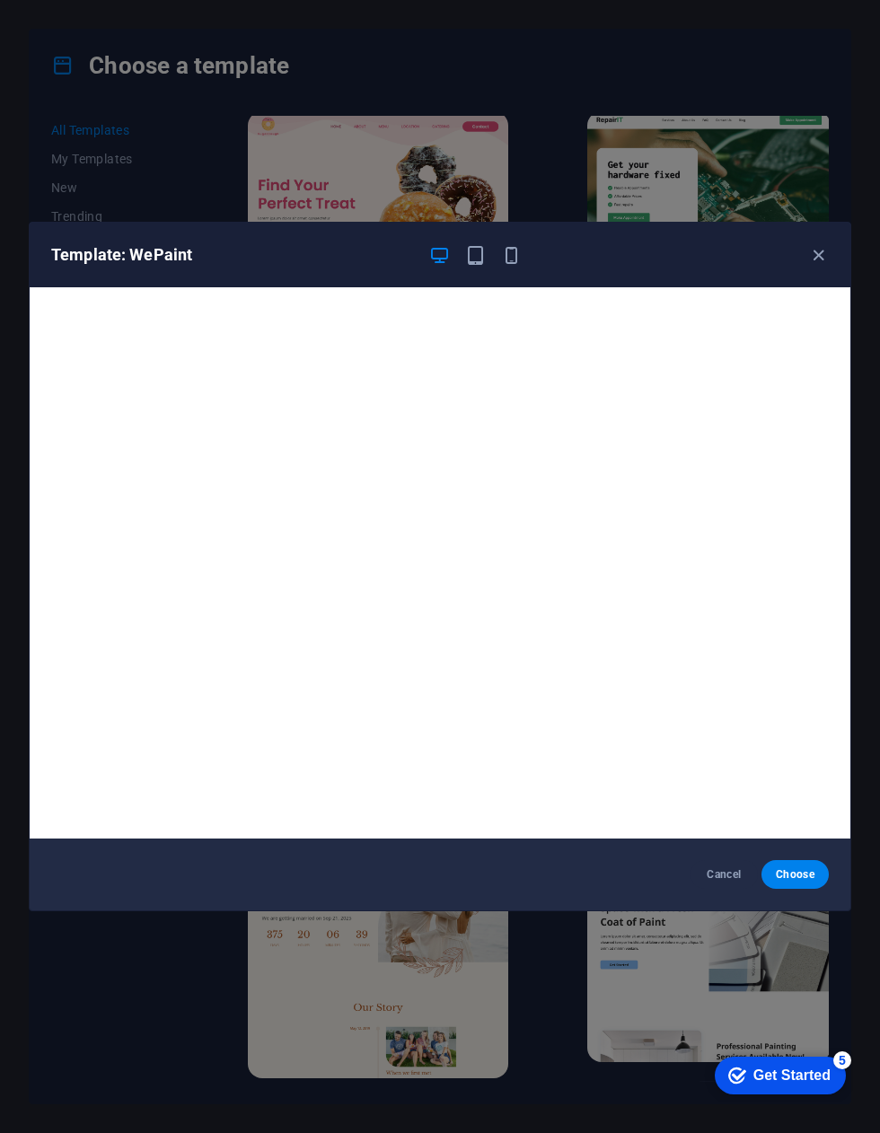
click at [809, 260] on icon "button" at bounding box center [818, 255] width 21 height 21
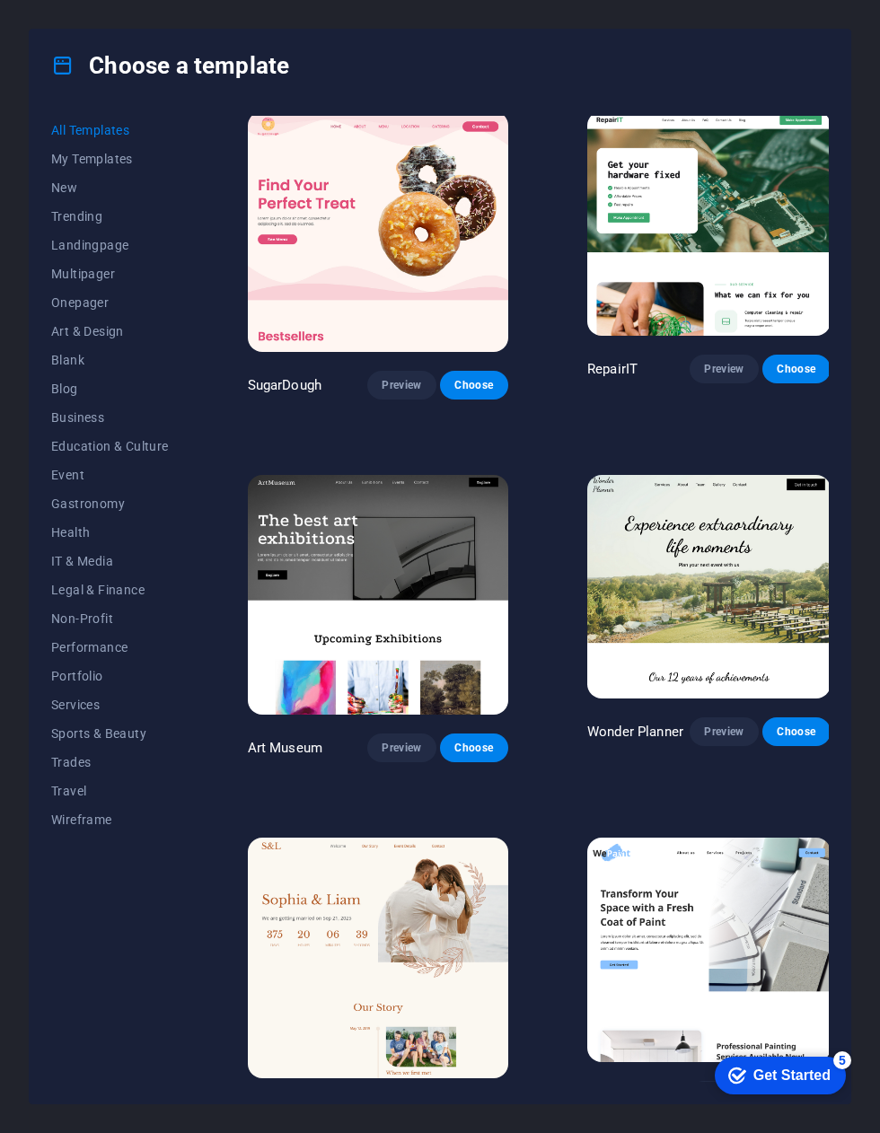
click at [334, 586] on img at bounding box center [378, 595] width 260 height 241
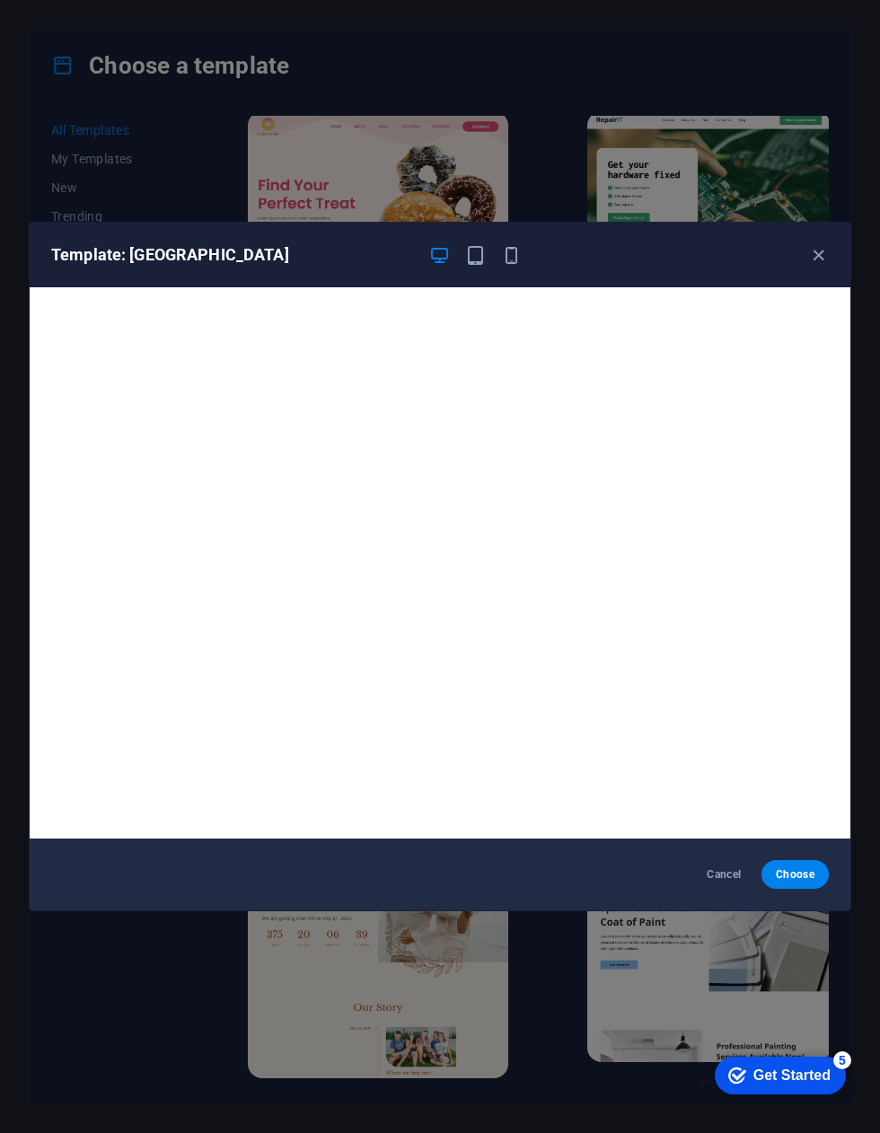
click at [819, 259] on icon "button" at bounding box center [818, 255] width 21 height 21
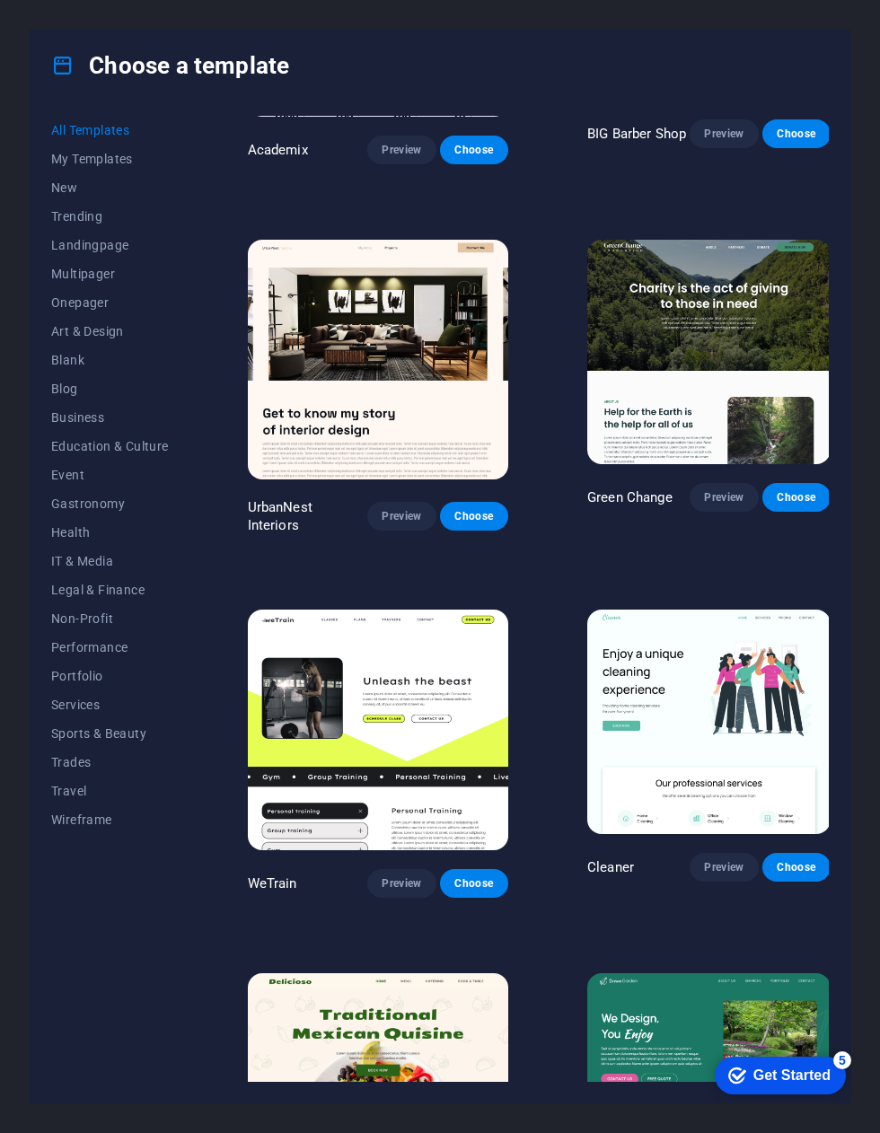
scroll to position [1697, 0]
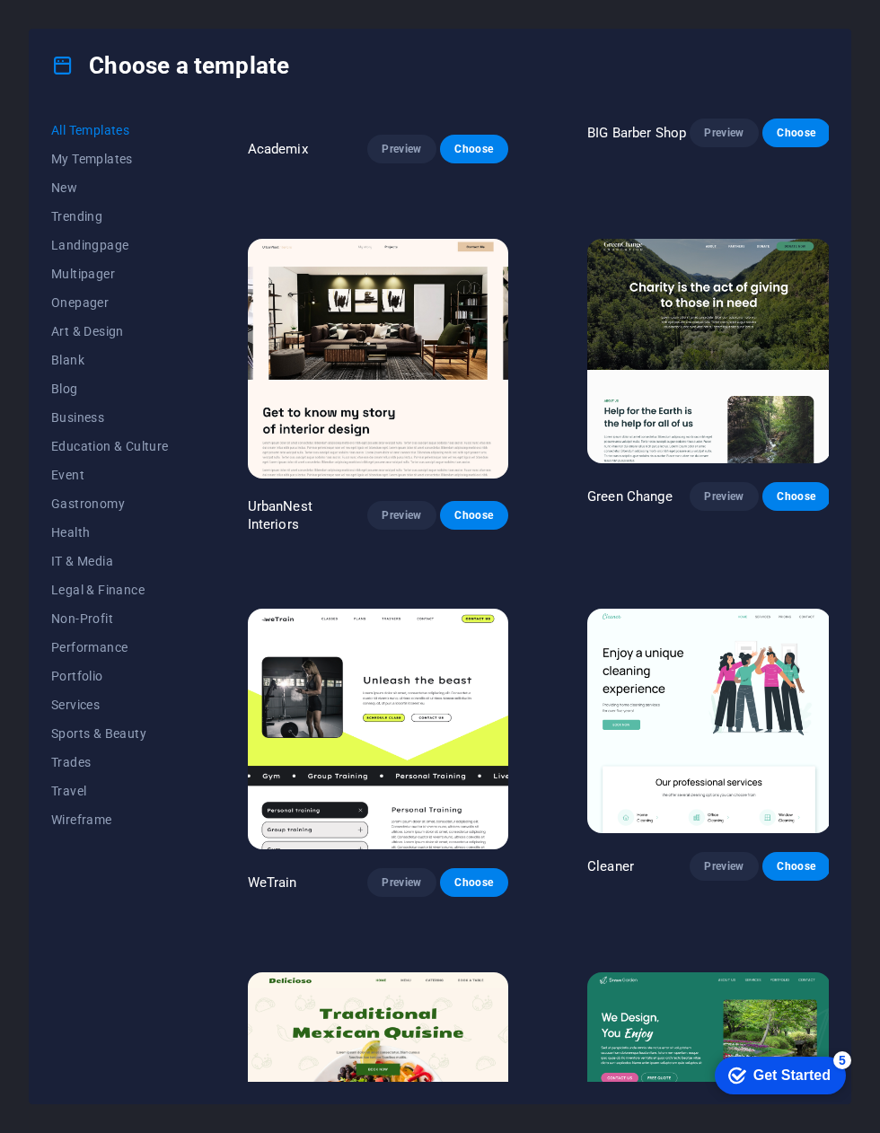
click at [400, 609] on img at bounding box center [378, 729] width 260 height 241
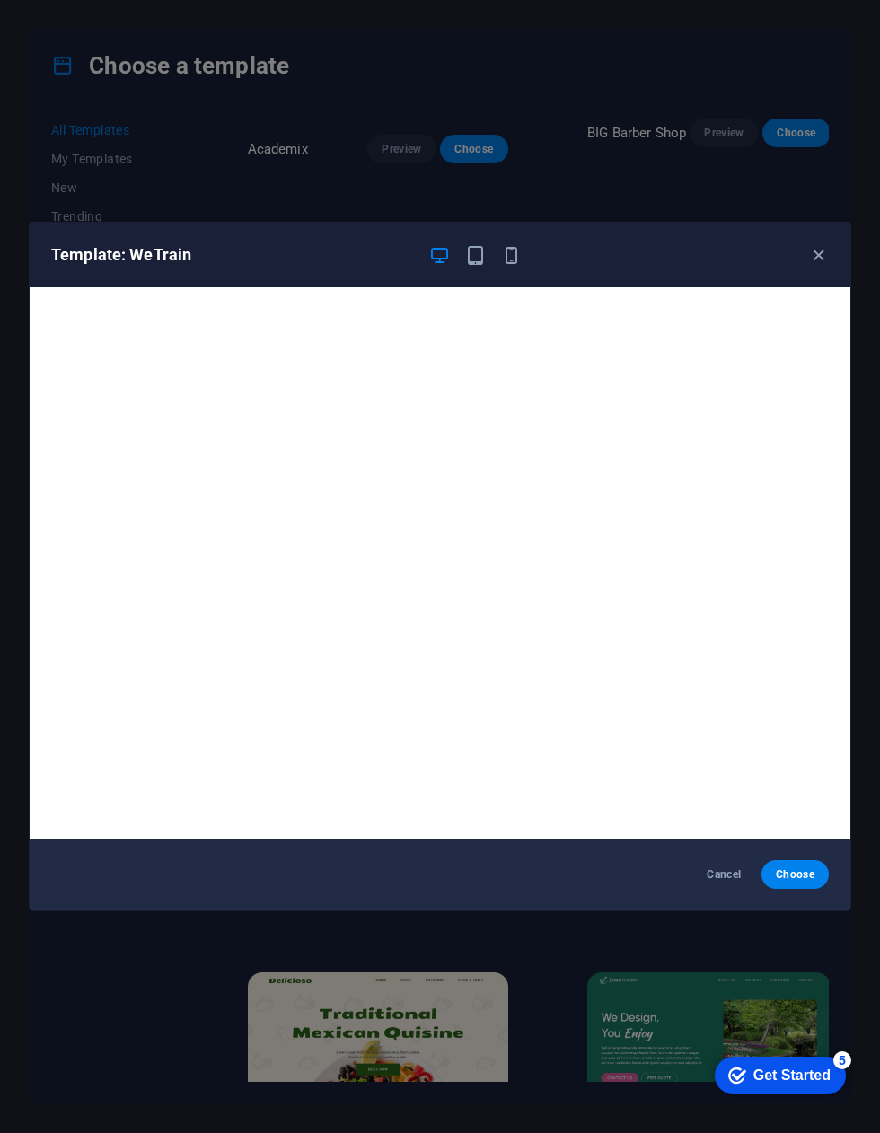
click at [799, 262] on div "Template: WeTrain" at bounding box center [429, 255] width 756 height 22
click at [816, 263] on icon "button" at bounding box center [818, 255] width 21 height 21
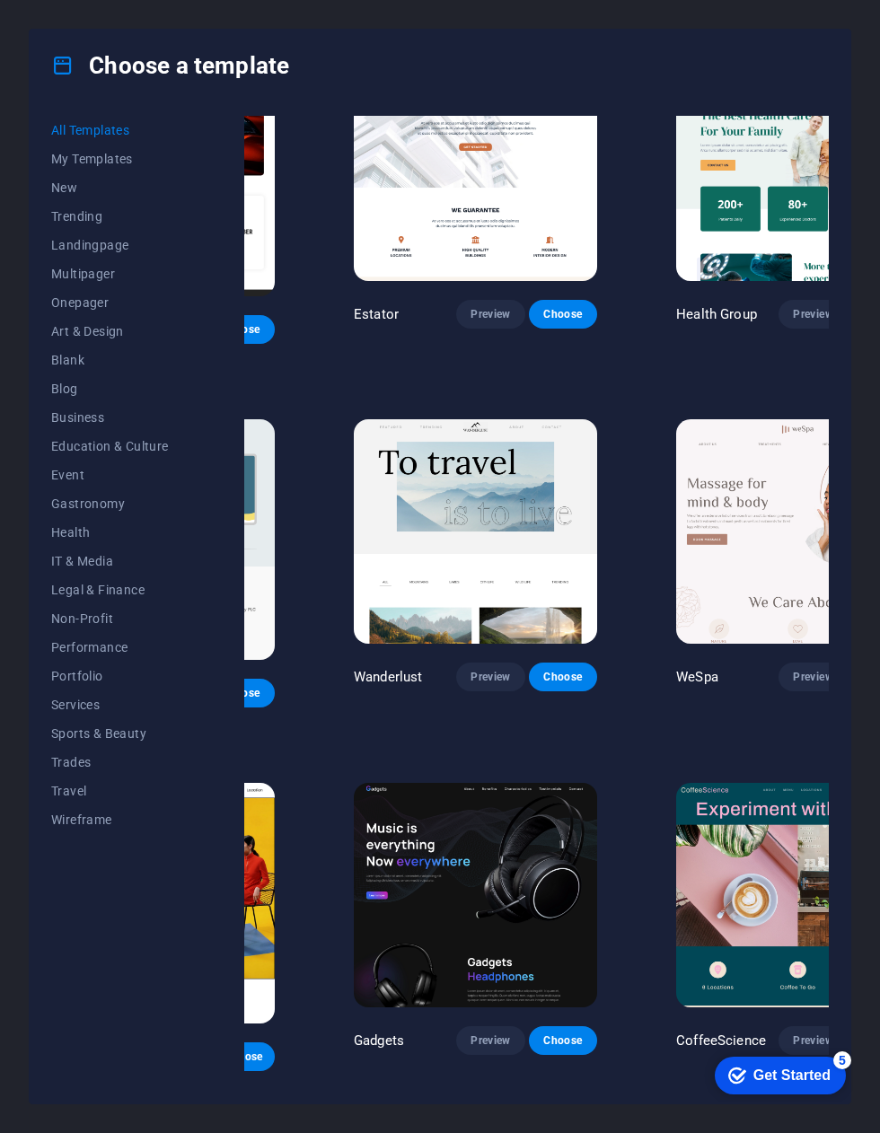
scroll to position [3339, 233]
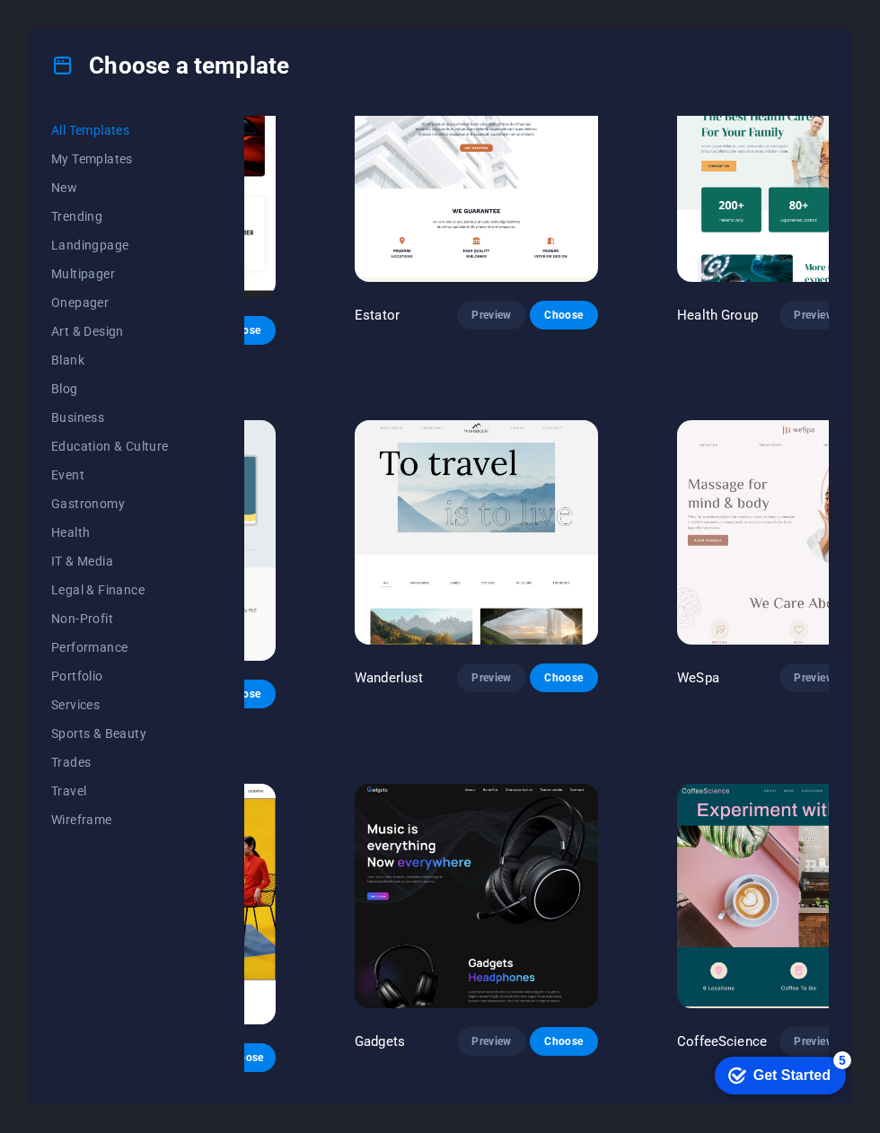
click at [763, 784] on img at bounding box center [798, 896] width 243 height 225
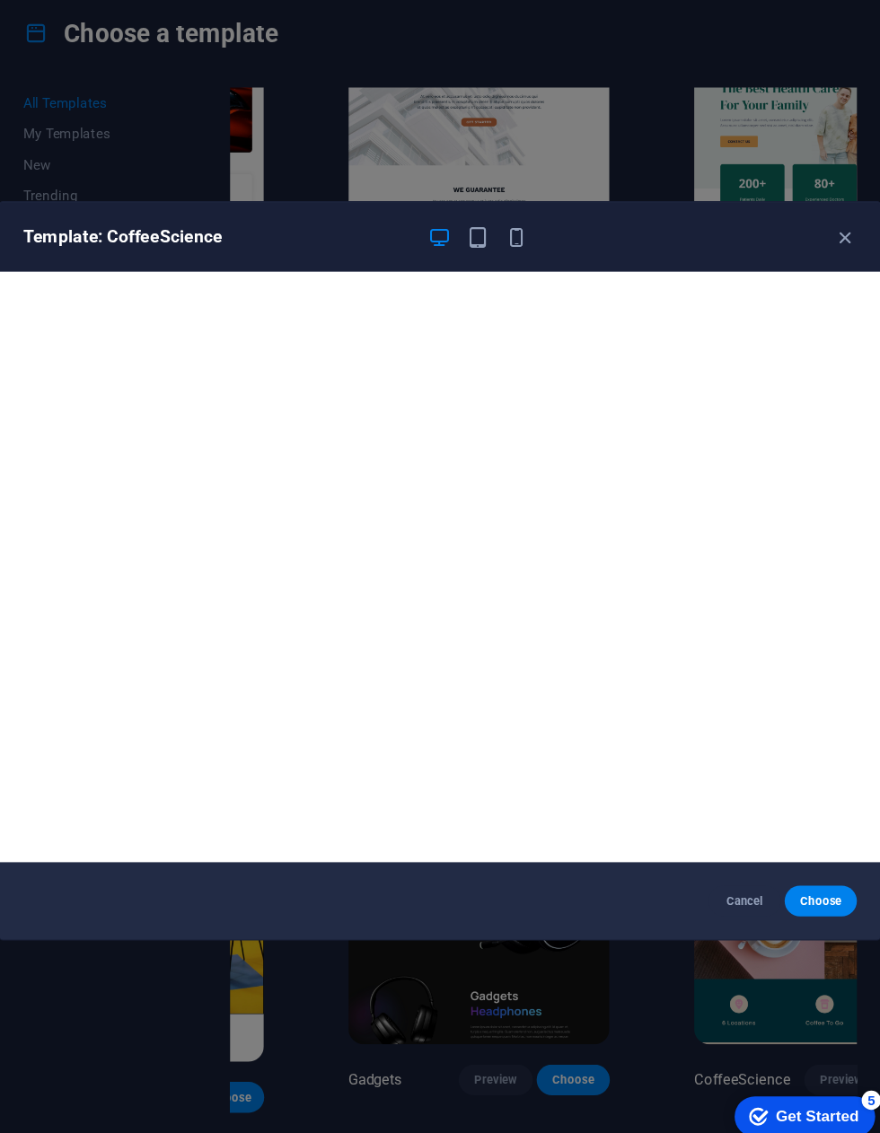
click at [808, 245] on icon "button" at bounding box center [818, 255] width 21 height 21
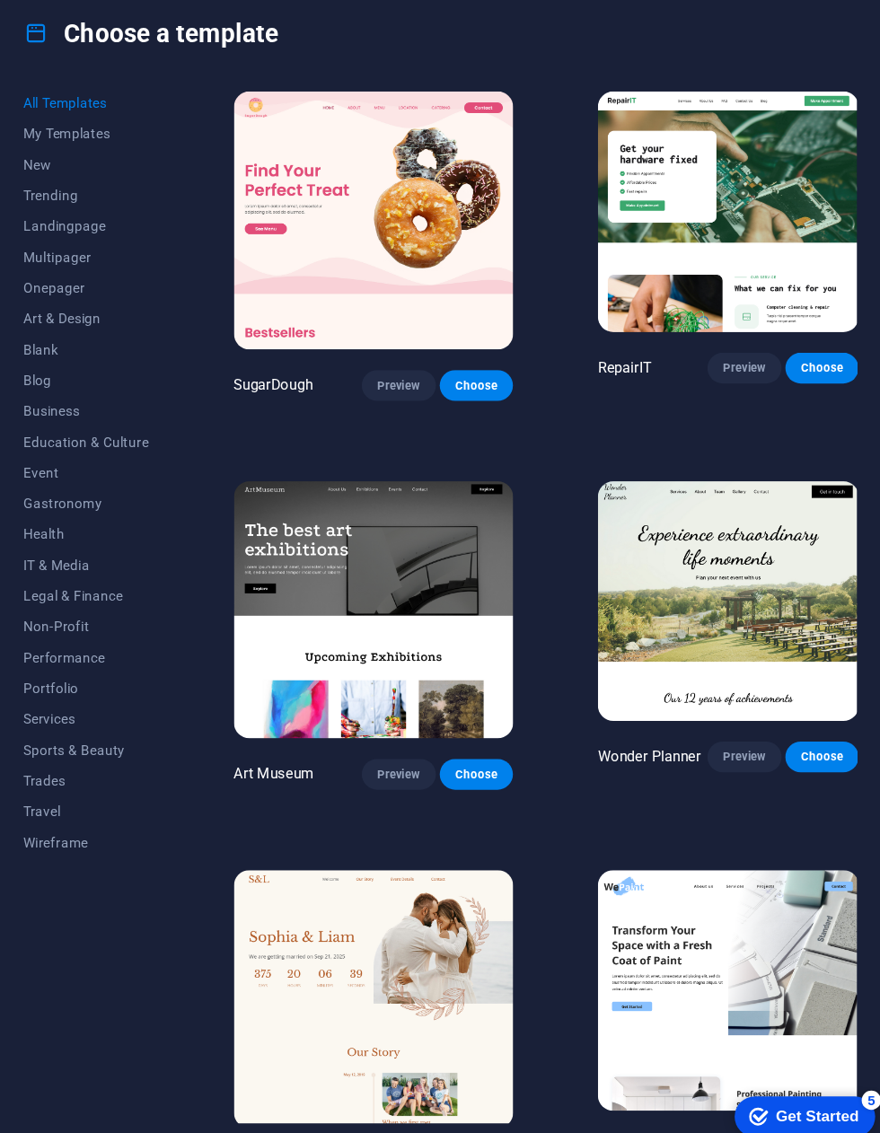
scroll to position [0, 0]
click at [327, 200] on img at bounding box center [378, 239] width 260 height 241
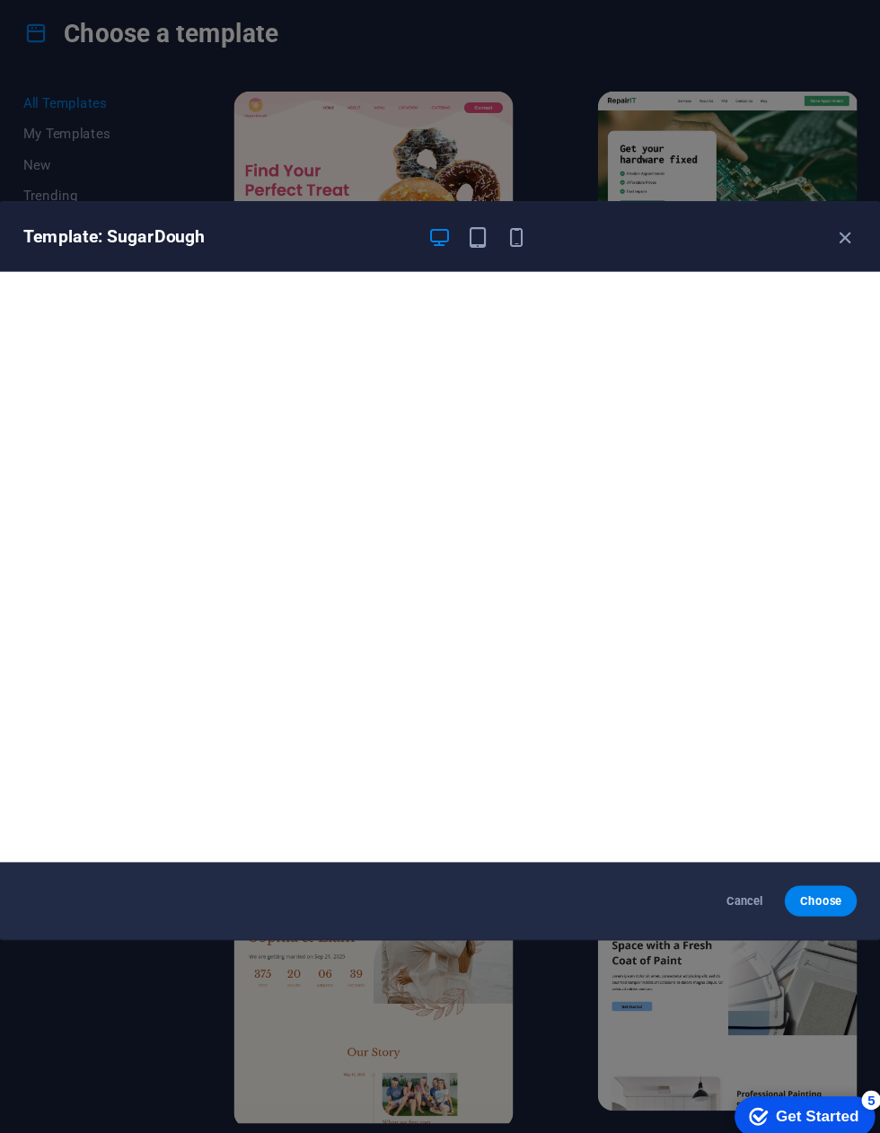
click at [808, 245] on icon "button" at bounding box center [818, 255] width 21 height 21
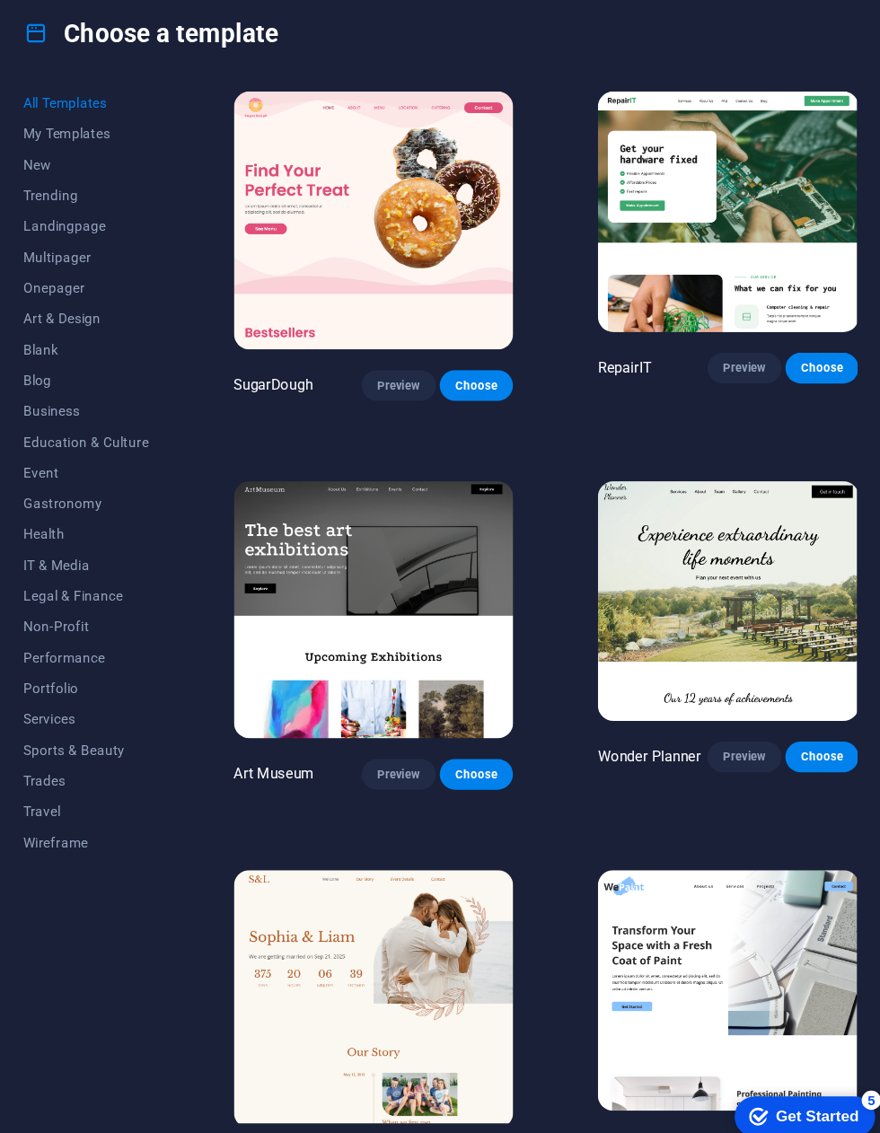
click at [454, 386] on span "Choose" at bounding box center [474, 393] width 40 height 14
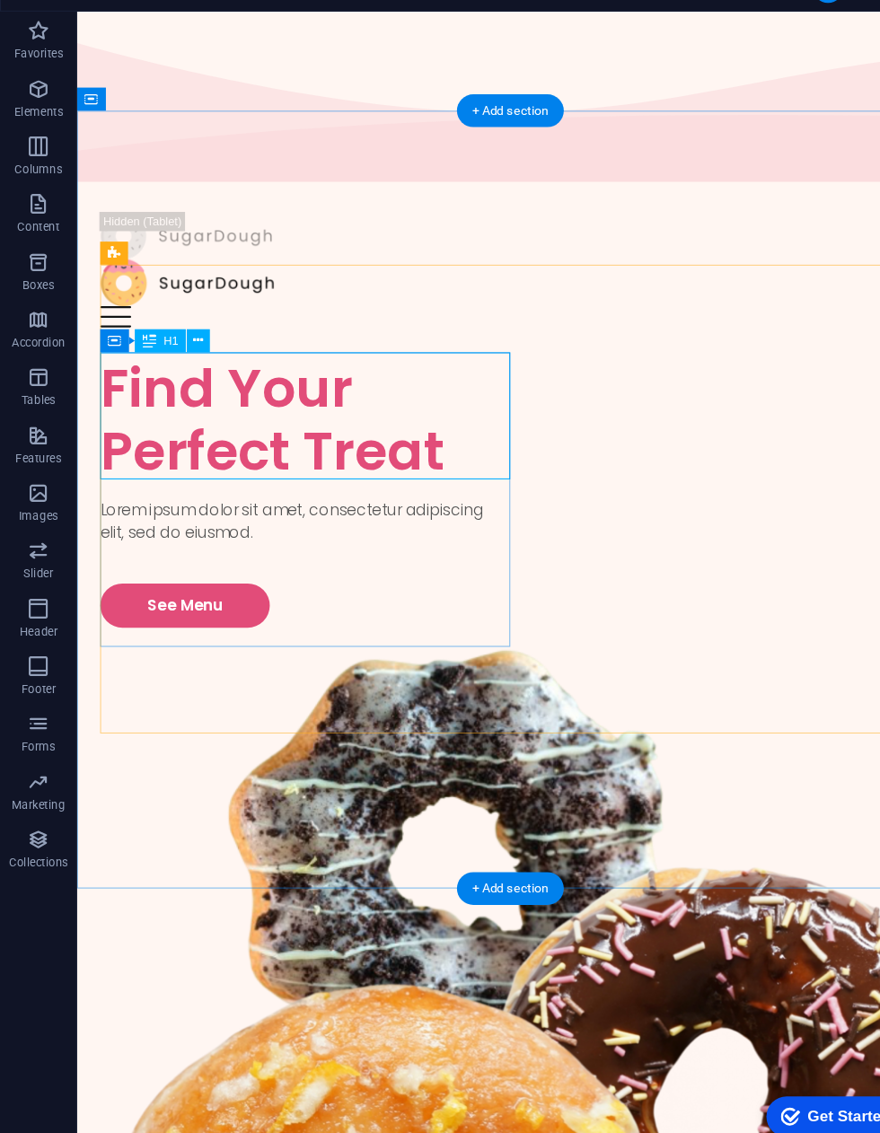
click at [269, 370] on div "Find Your Perfect Treat" at bounding box center [289, 391] width 383 height 119
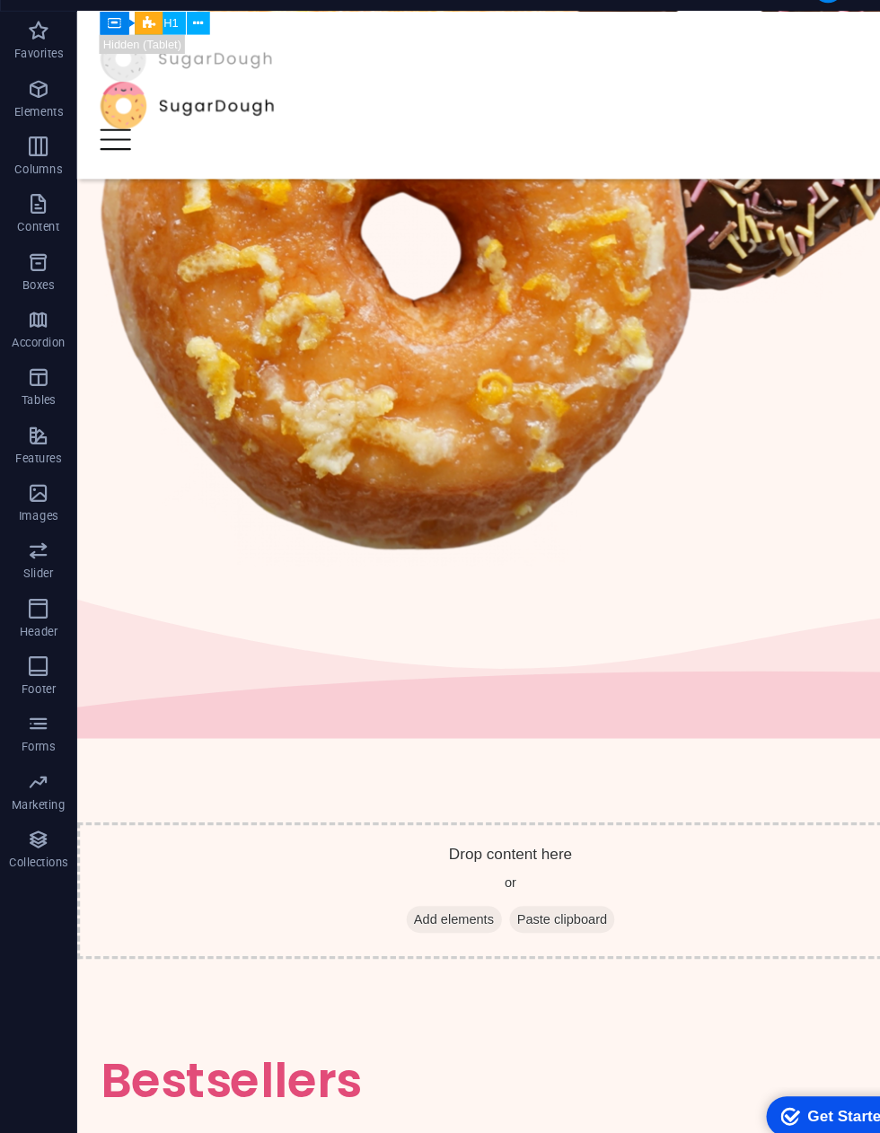
scroll to position [848, 0]
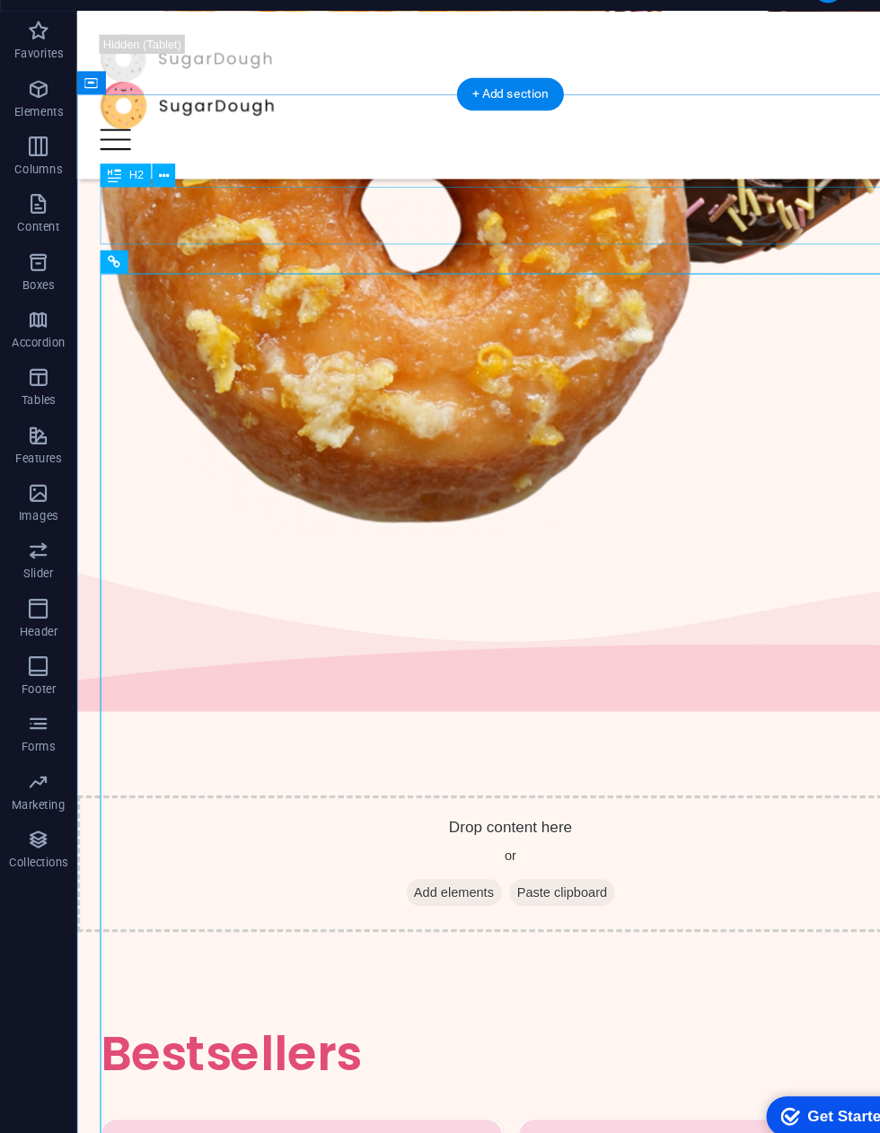
click at [478, 956] on div "Bestsellers" at bounding box center [480, 983] width 765 height 54
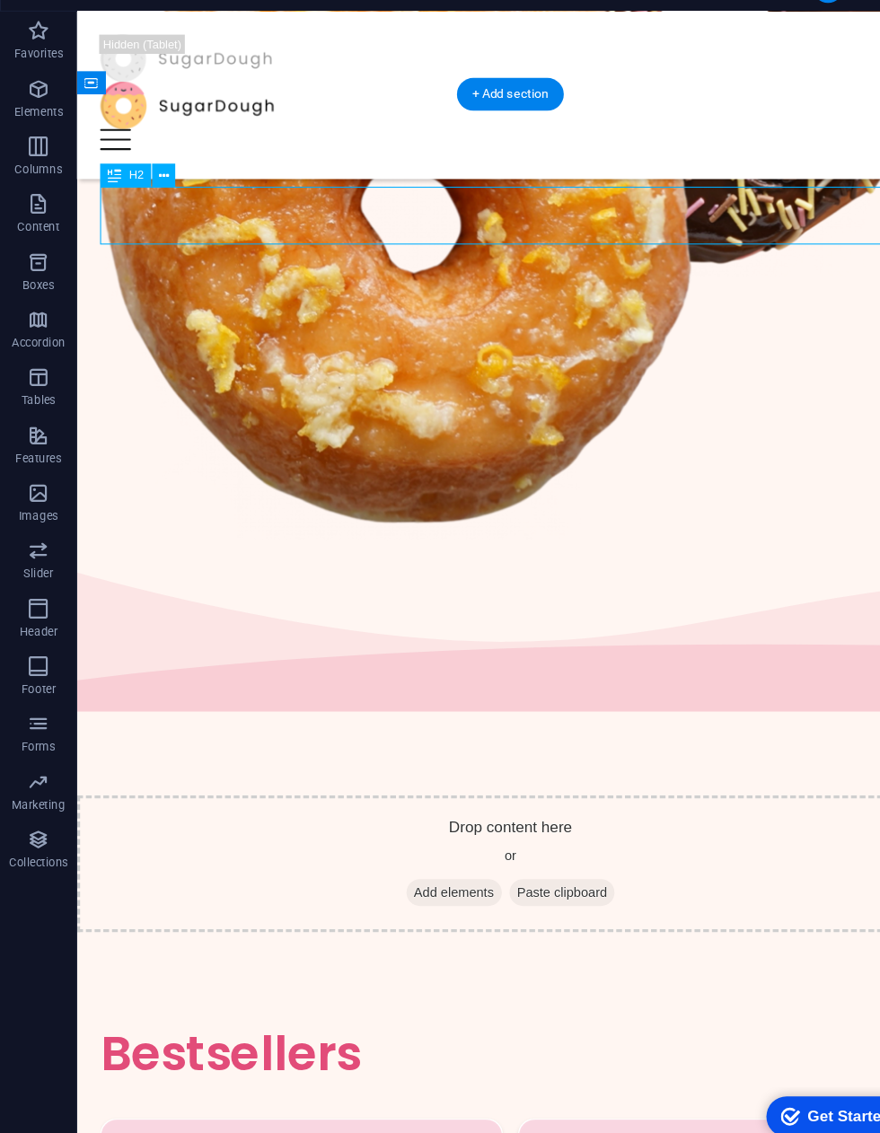
click at [39, 483] on icon "button" at bounding box center [36, 494] width 22 height 22
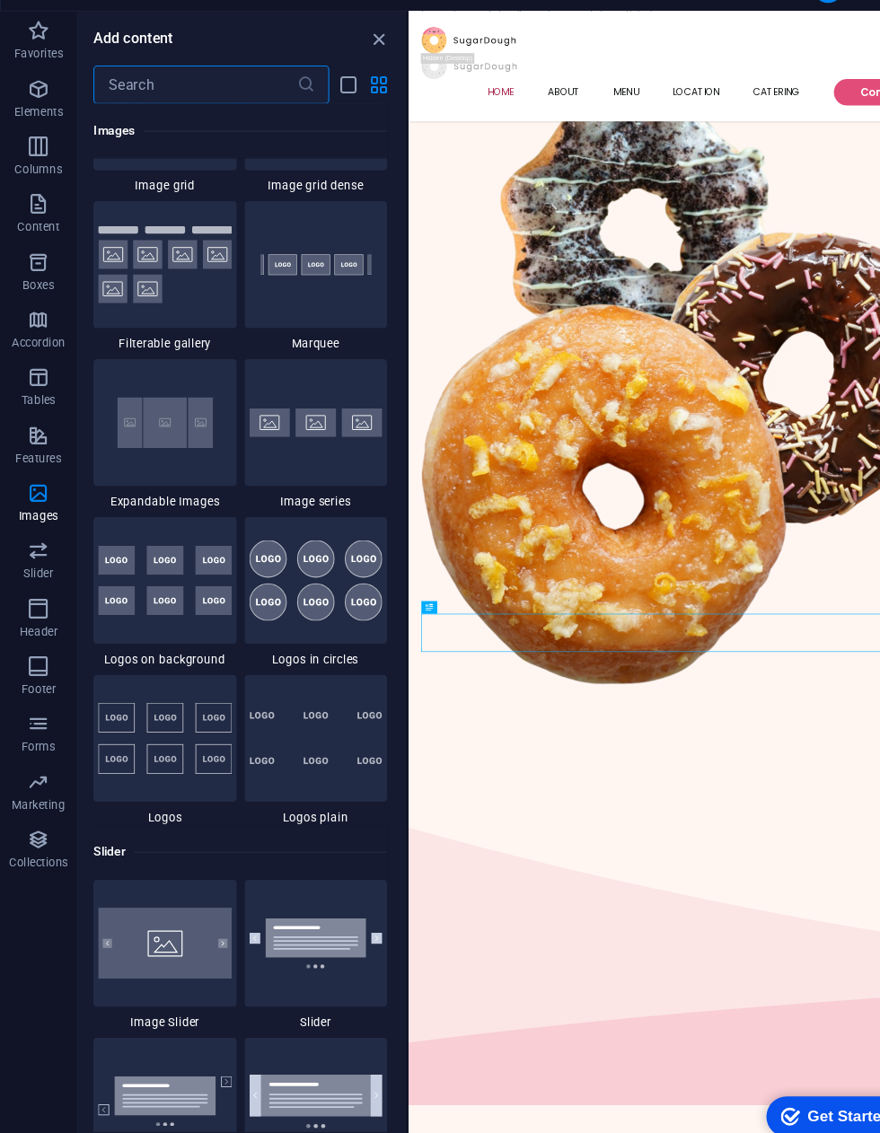
scroll to position [9601, 0]
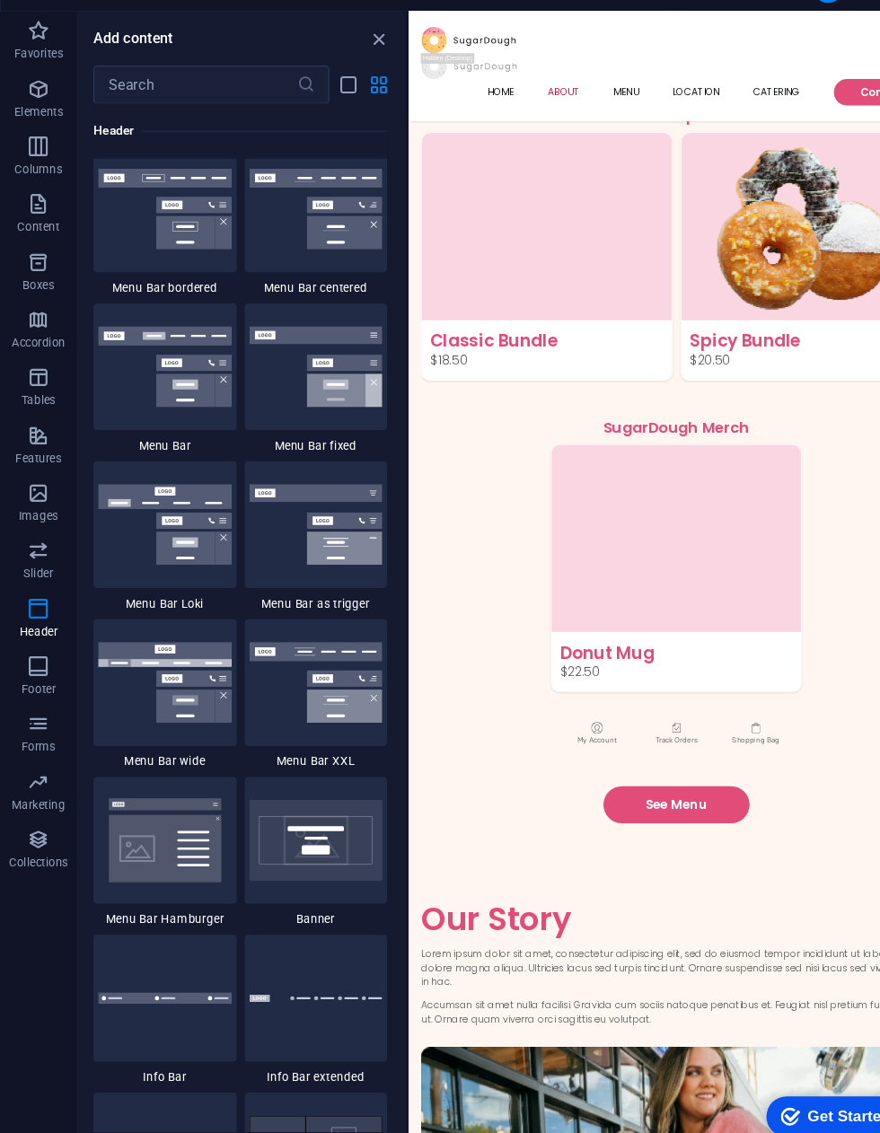
scroll to position [3640, 0]
